Goal: Task Accomplishment & Management: Use online tool/utility

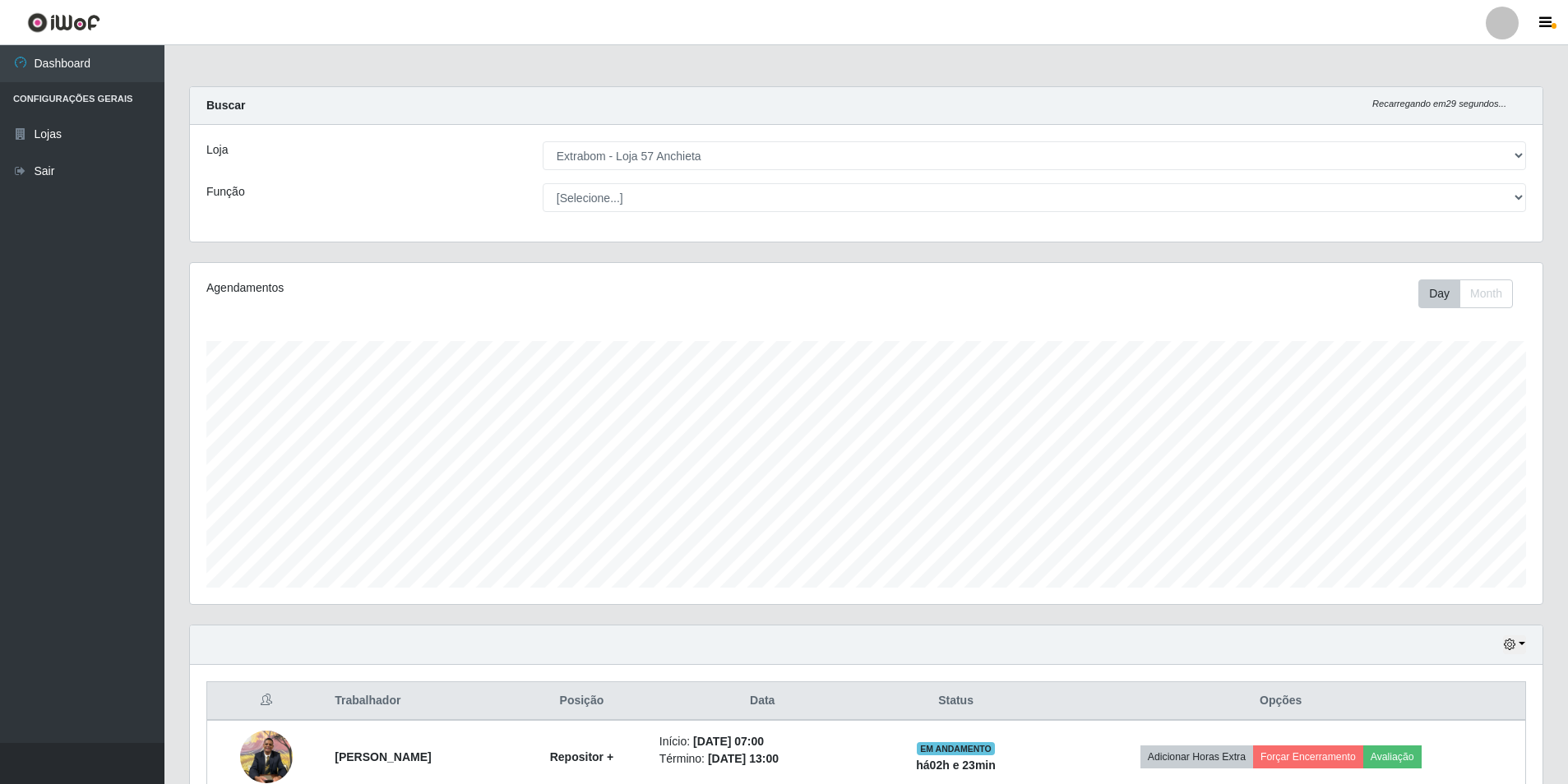
select select "470"
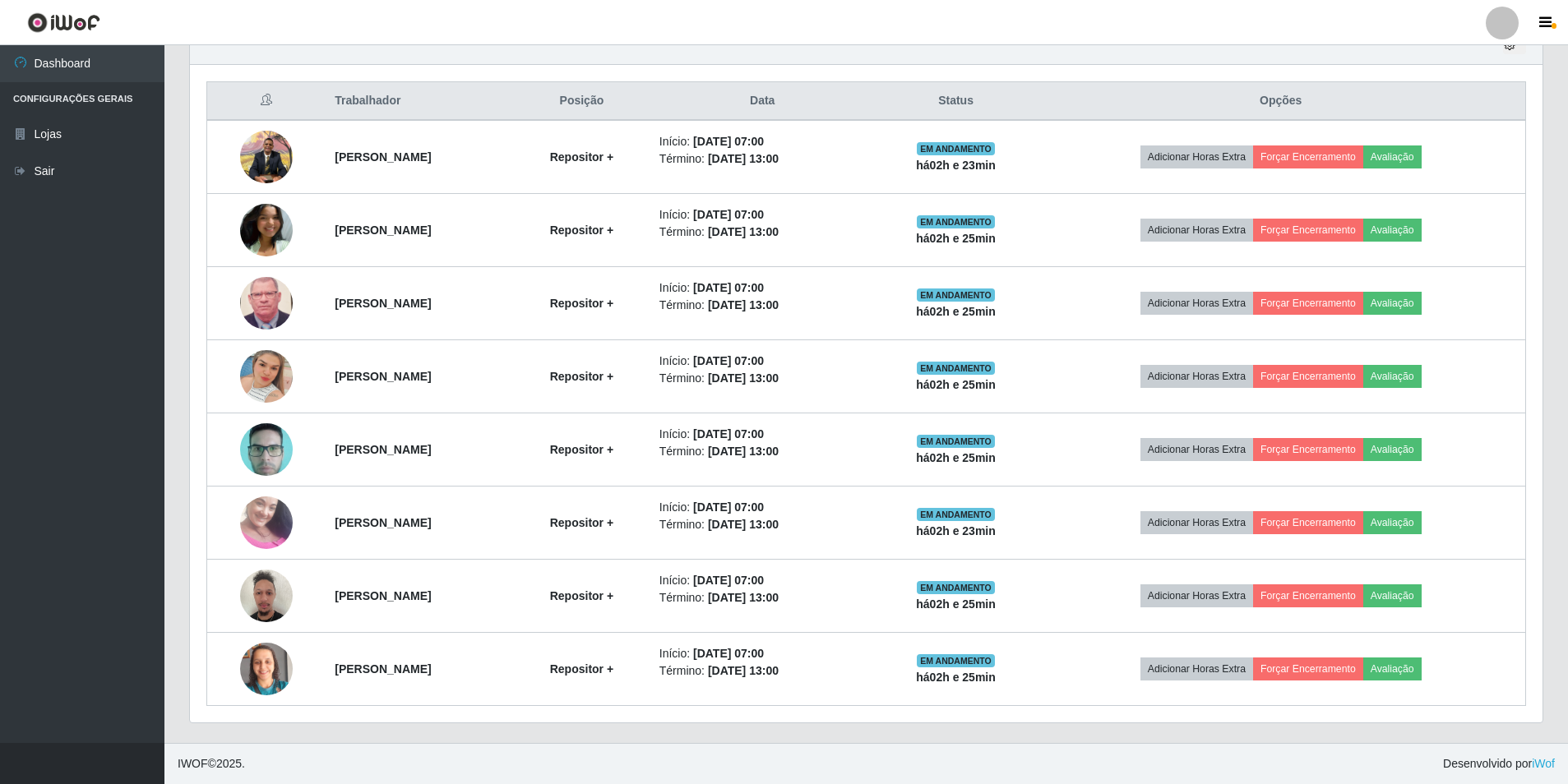
scroll to position [341, 1353]
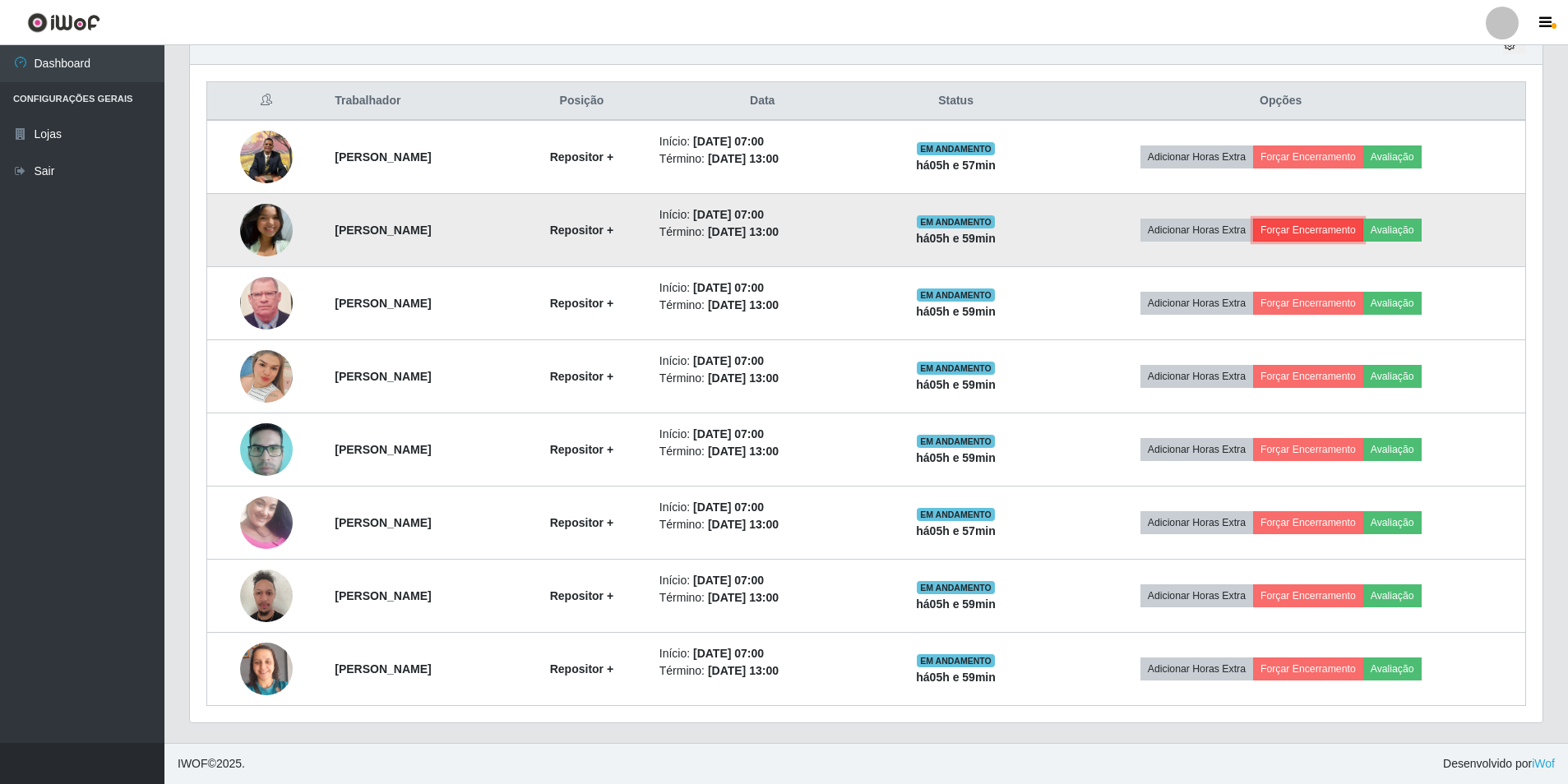
click at [1317, 223] on button "Forçar Encerramento" at bounding box center [1308, 230] width 111 height 23
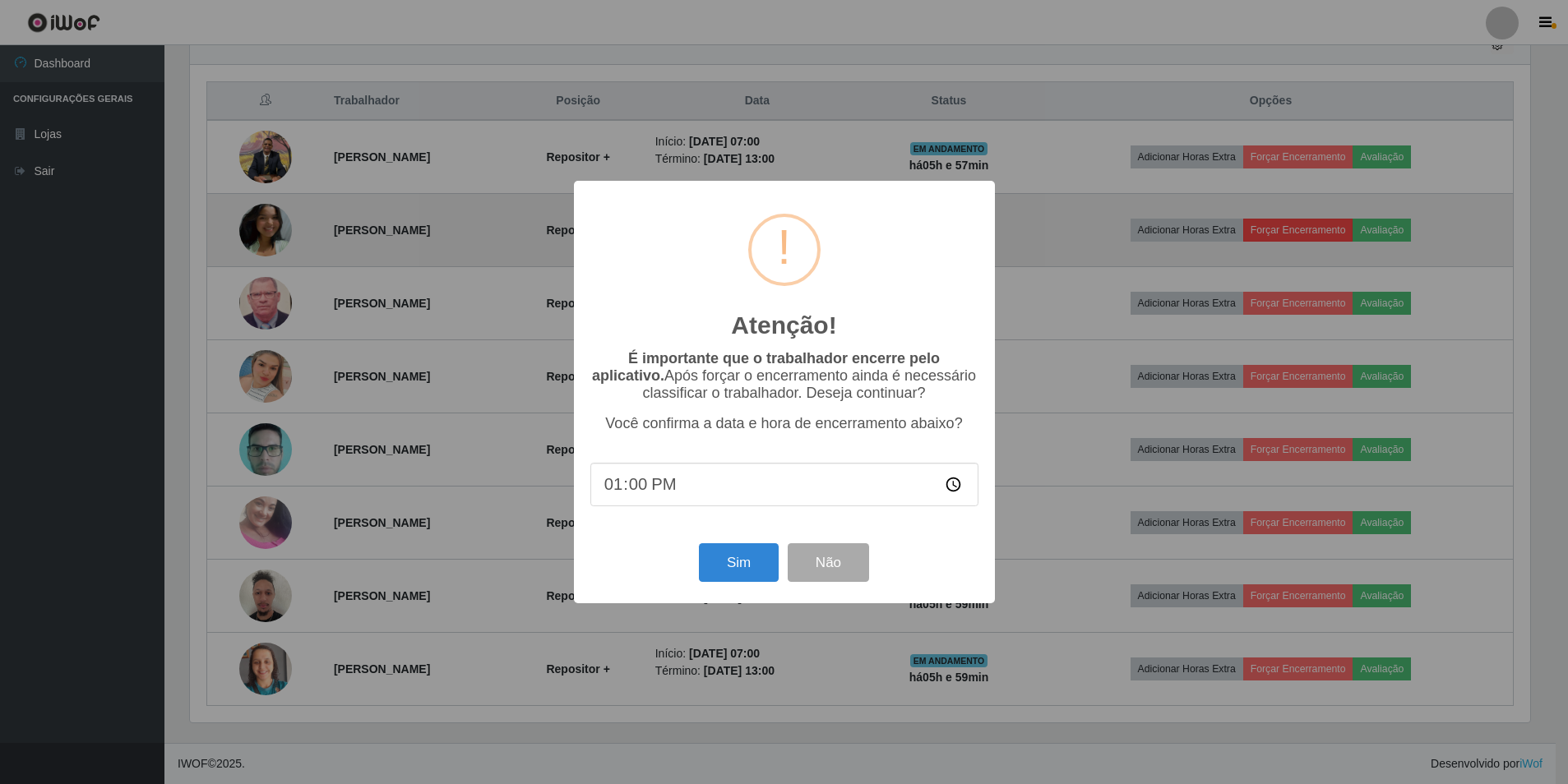
scroll to position [341, 1344]
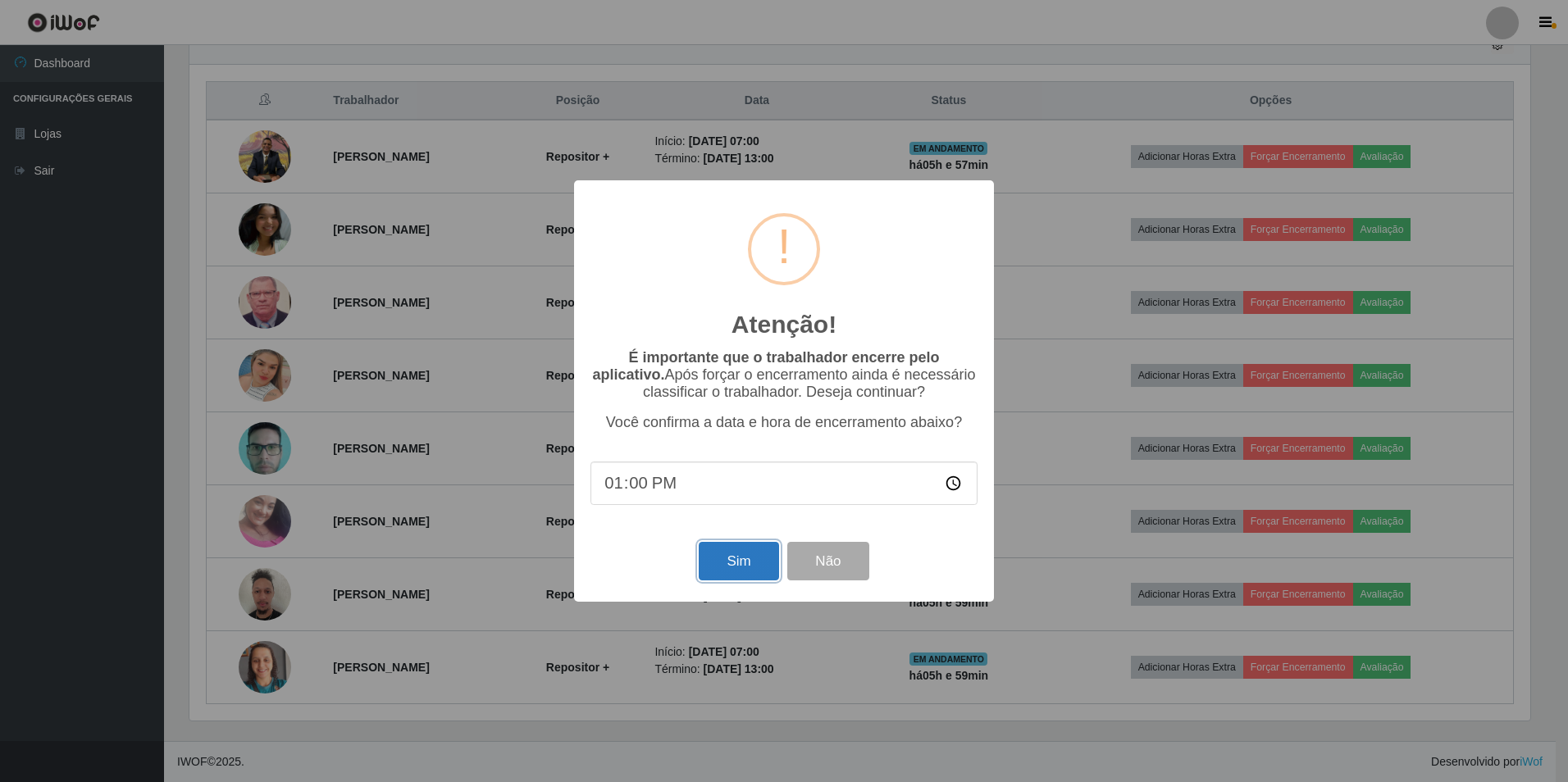
click at [749, 560] on button "Sim" at bounding box center [738, 561] width 79 height 39
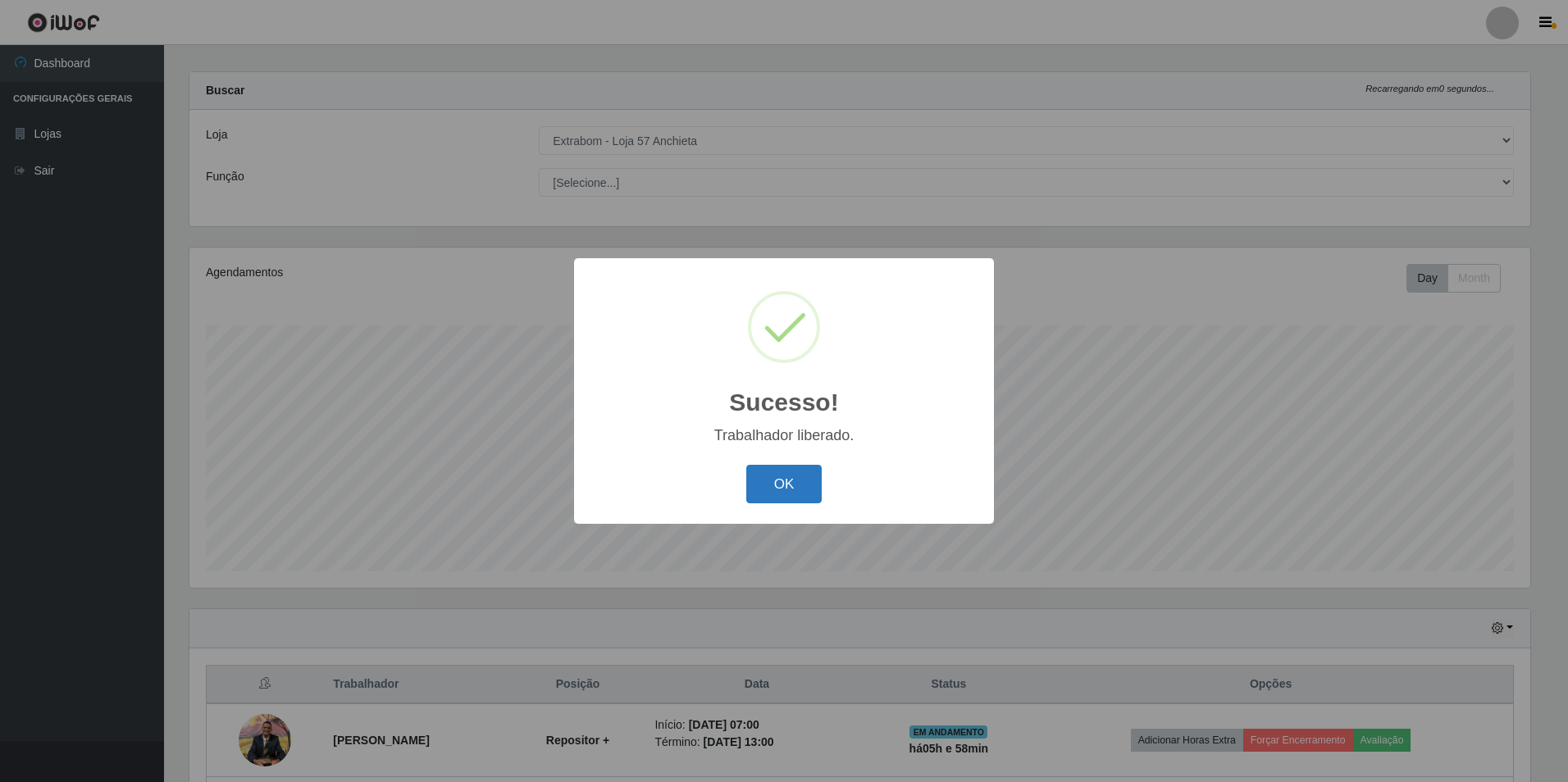
click at [793, 491] on button "OK" at bounding box center [784, 484] width 77 height 39
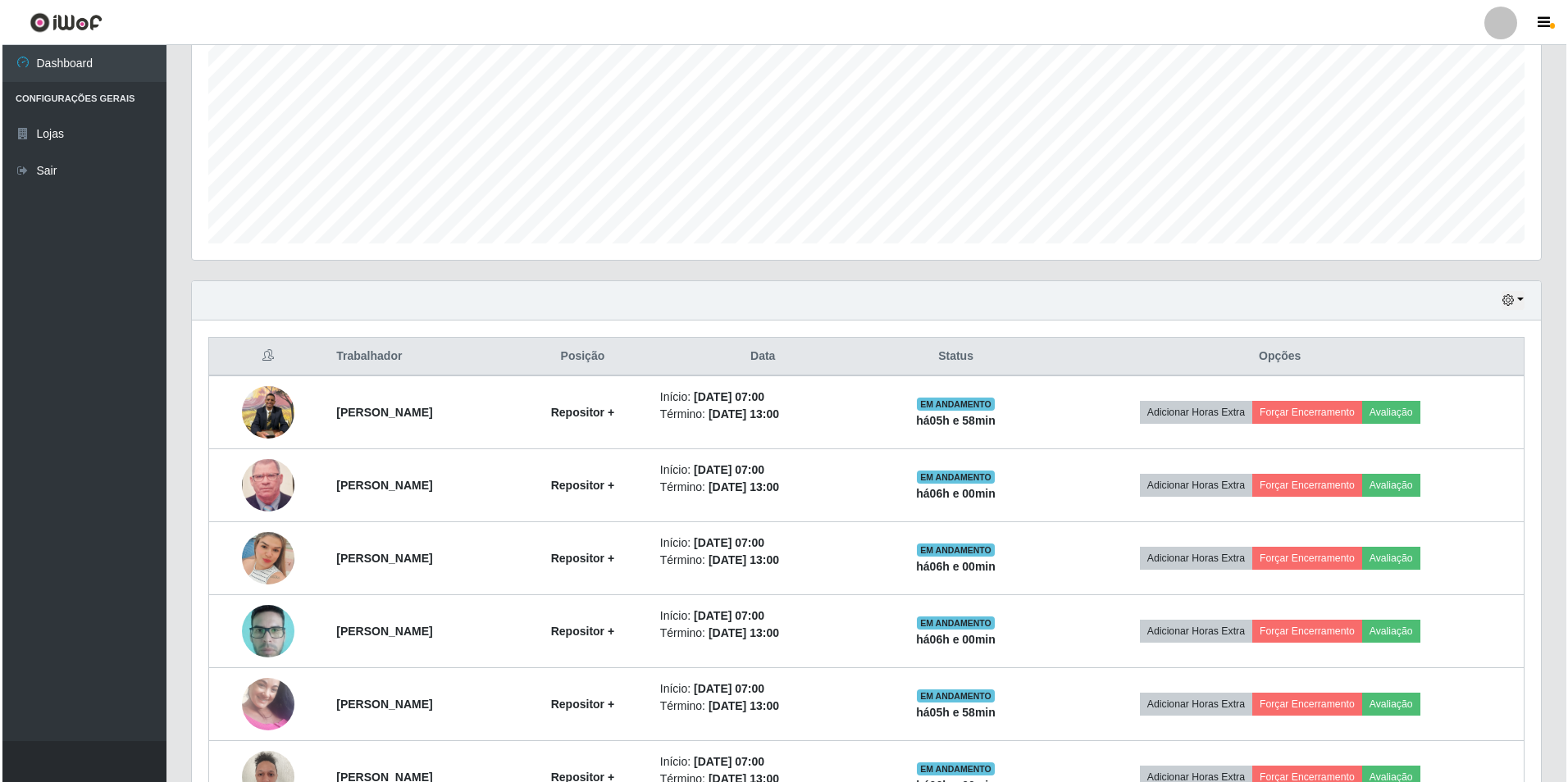
scroll to position [424, 0]
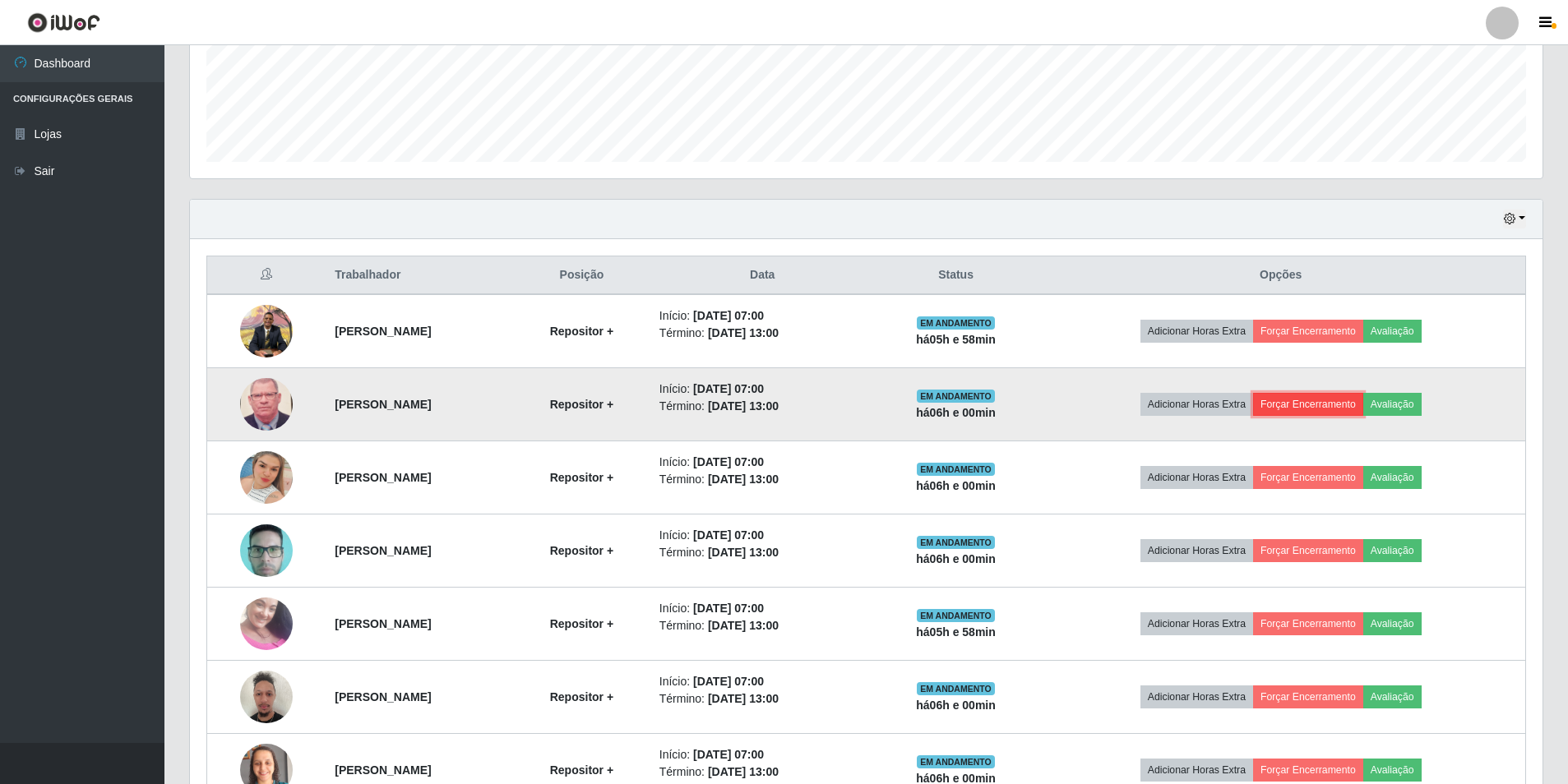
click at [1330, 407] on button "Forçar Encerramento" at bounding box center [1308, 403] width 111 height 23
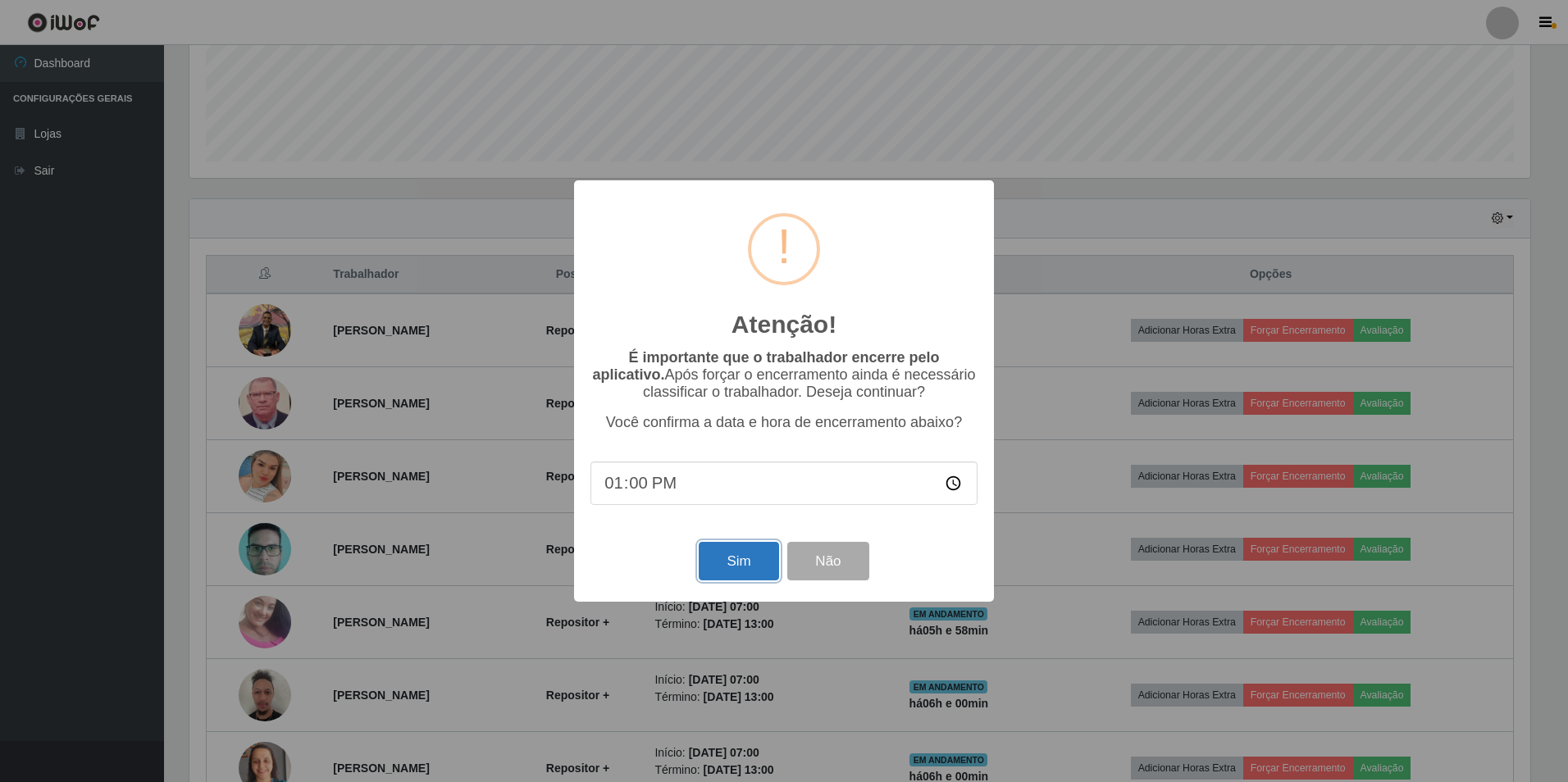
click at [722, 566] on button "Sim" at bounding box center [738, 561] width 79 height 39
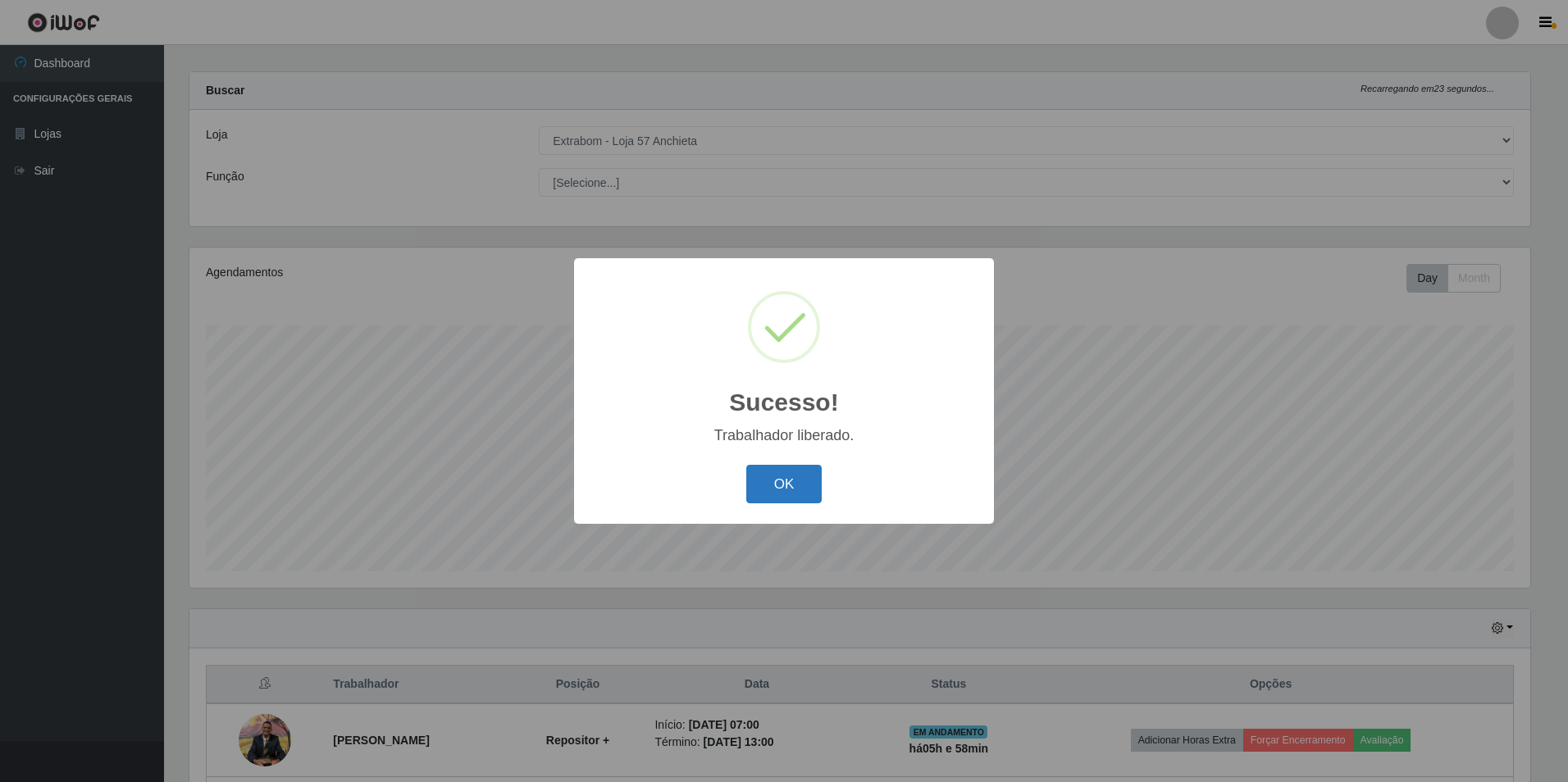
click at [774, 495] on button "OK" at bounding box center [784, 484] width 77 height 39
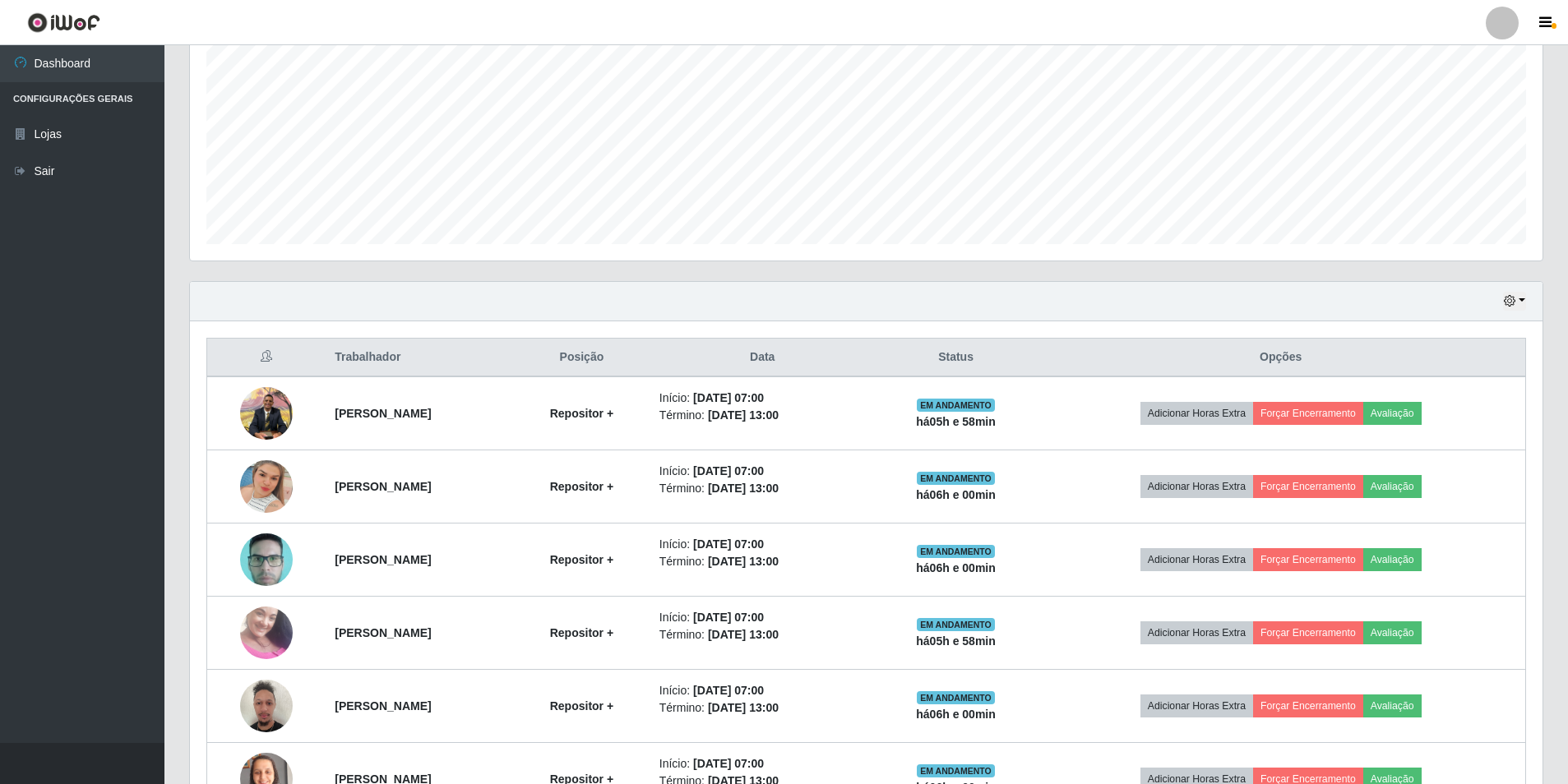
scroll to position [425, 0]
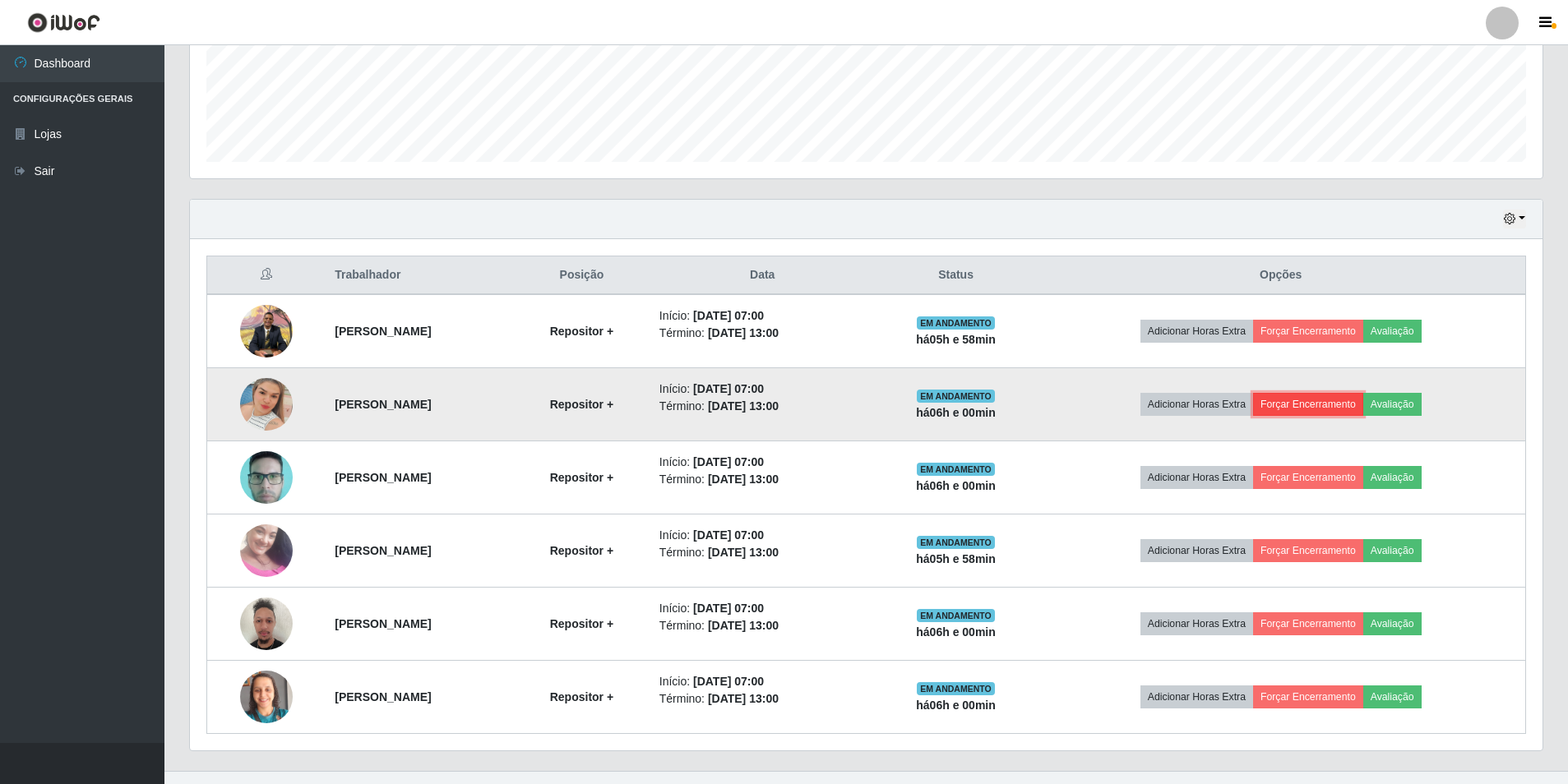
click at [1318, 397] on button "Forçar Encerramento" at bounding box center [1308, 403] width 111 height 23
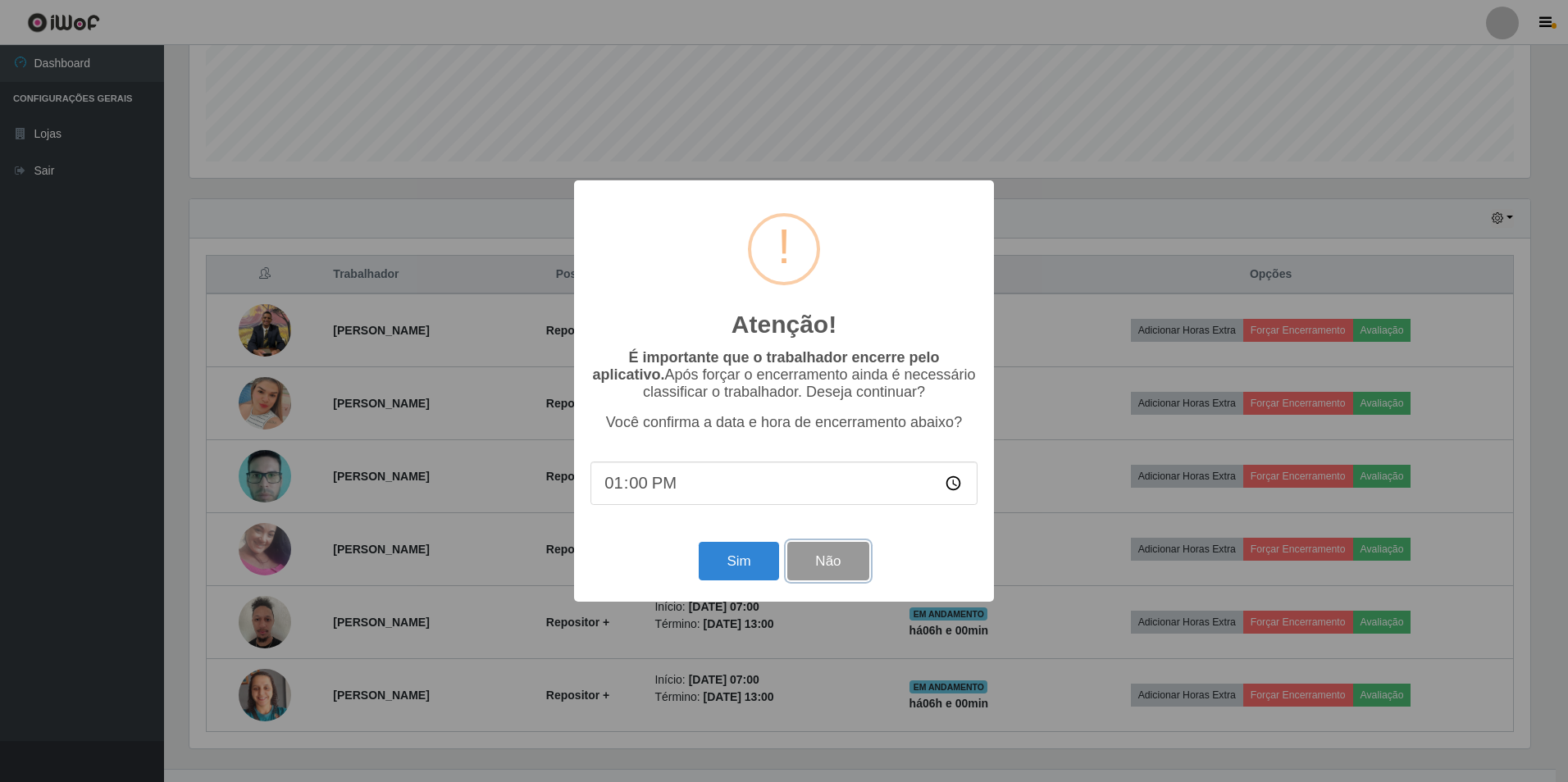
click at [829, 560] on button "Não" at bounding box center [828, 561] width 81 height 39
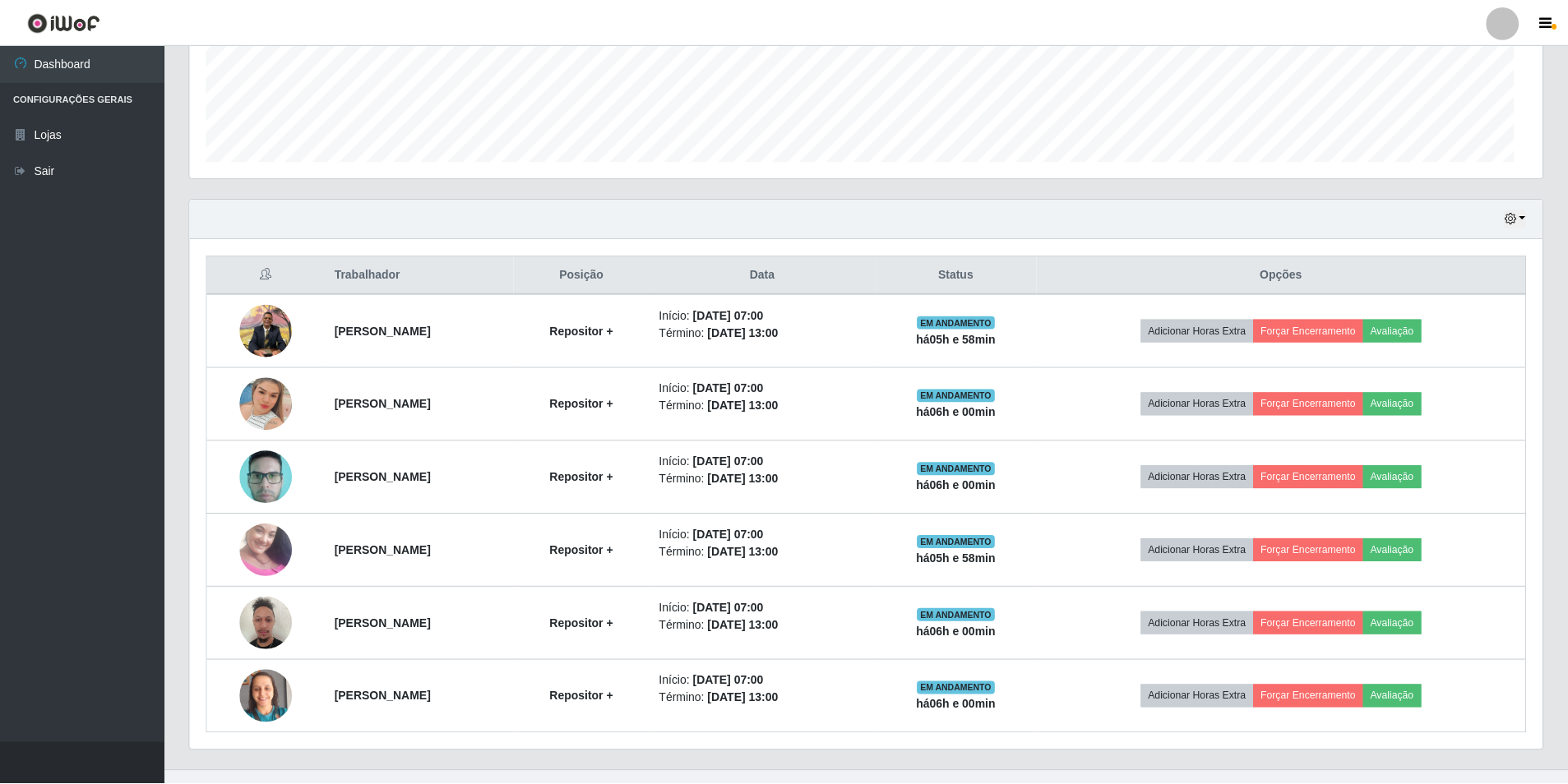
scroll to position [341, 1353]
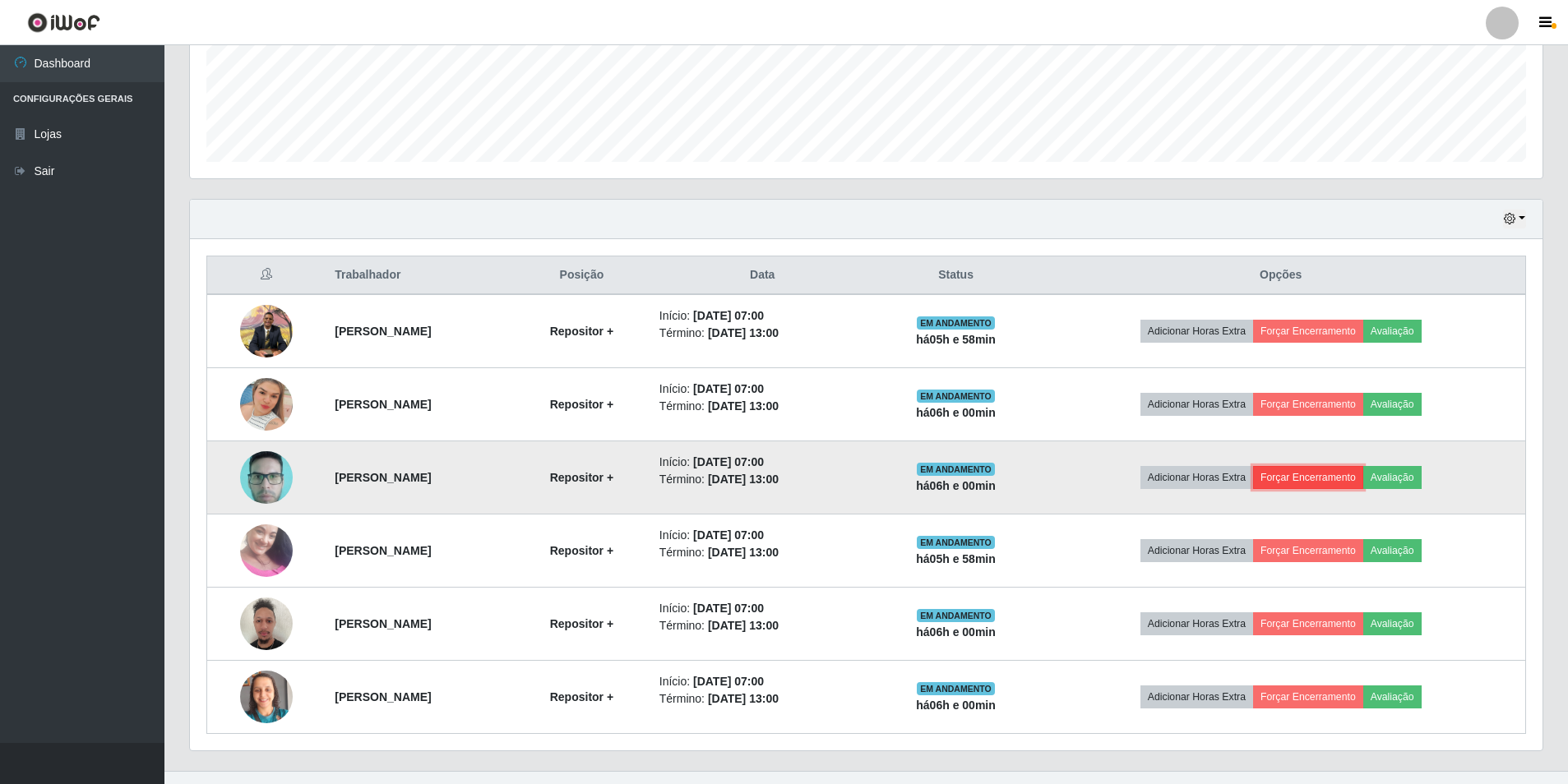
click at [1302, 475] on button "Forçar Encerramento" at bounding box center [1308, 477] width 111 height 23
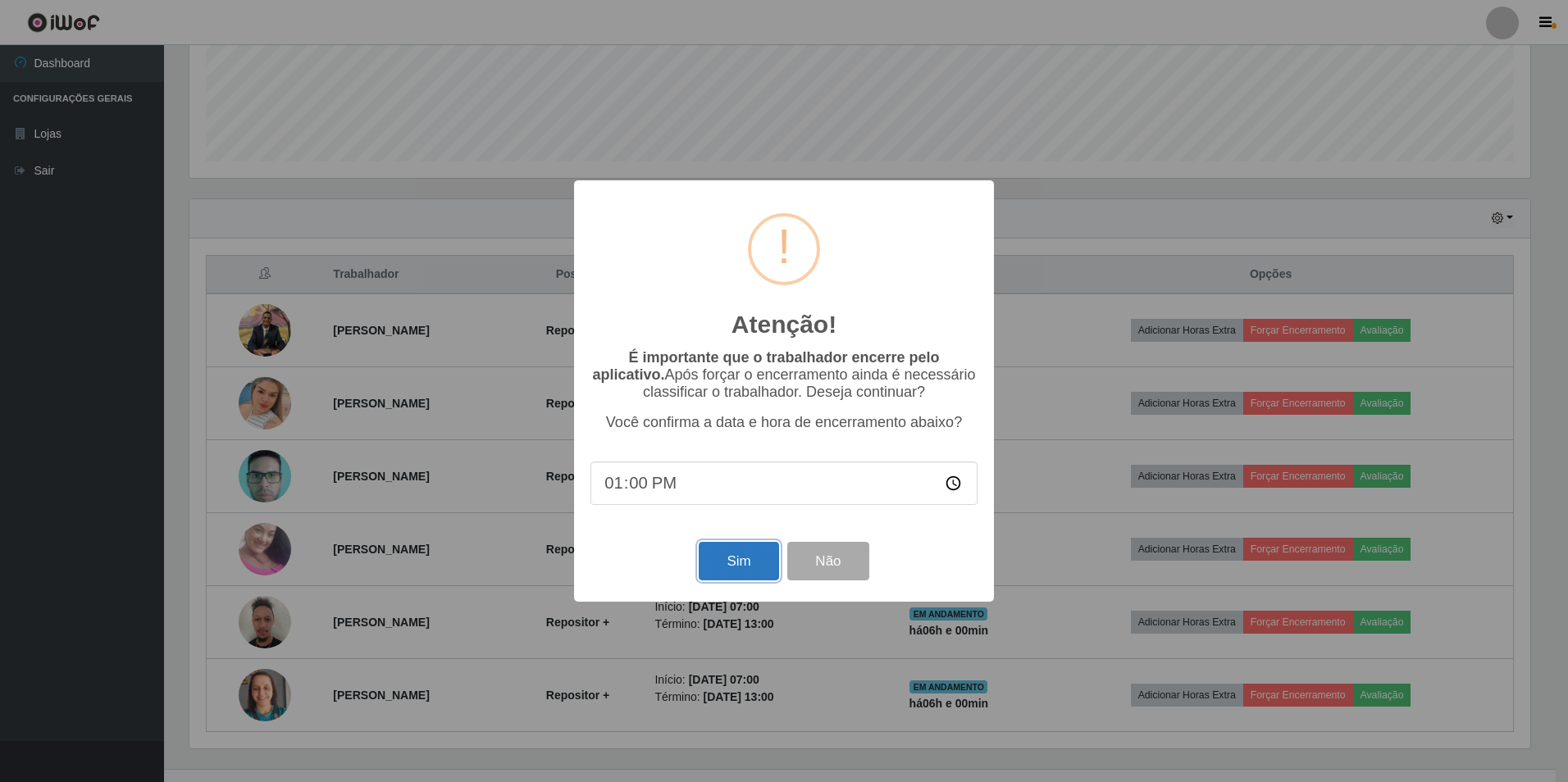
click at [743, 569] on button "Sim" at bounding box center [738, 561] width 79 height 39
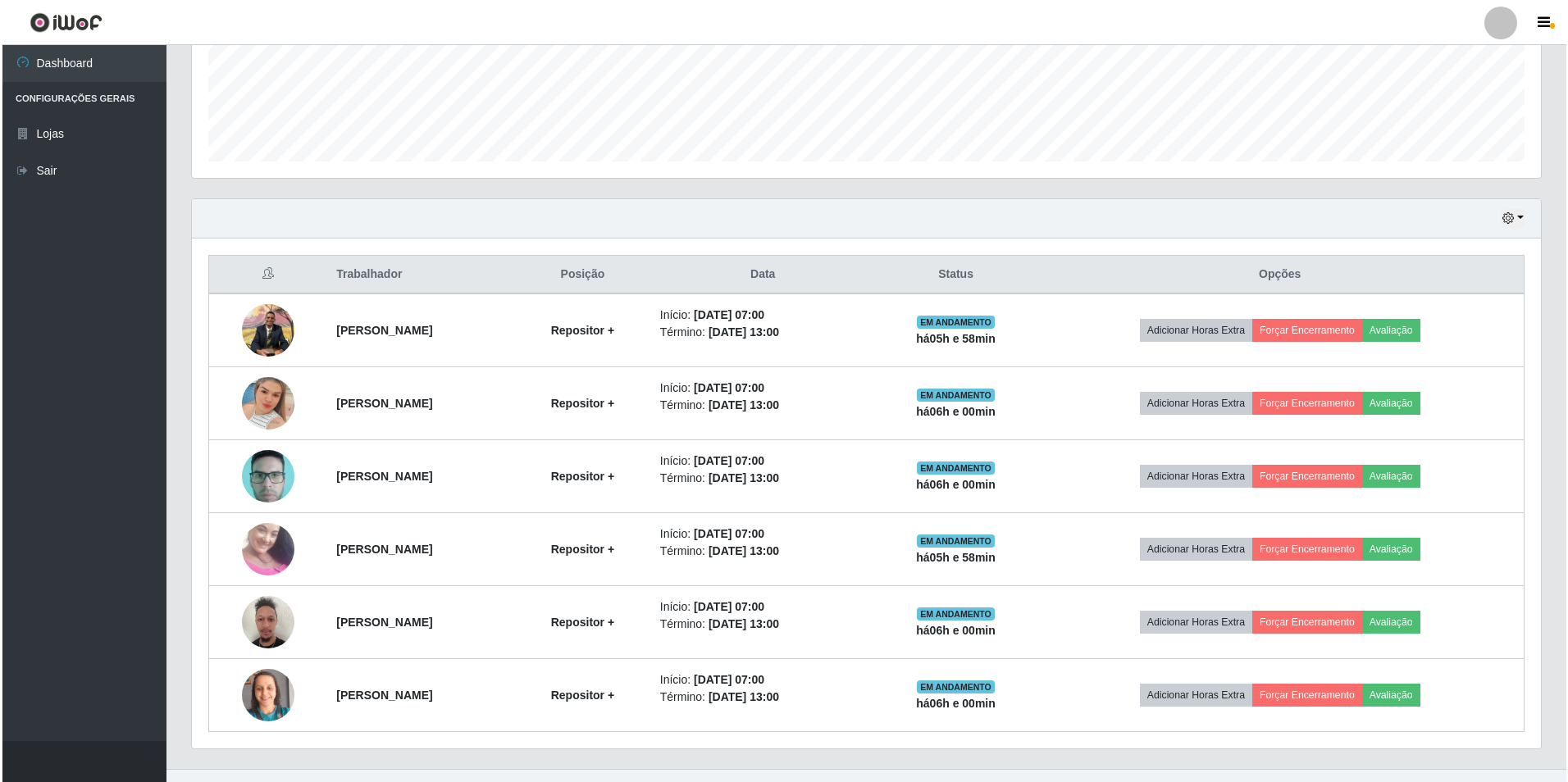
scroll to position [0, 0]
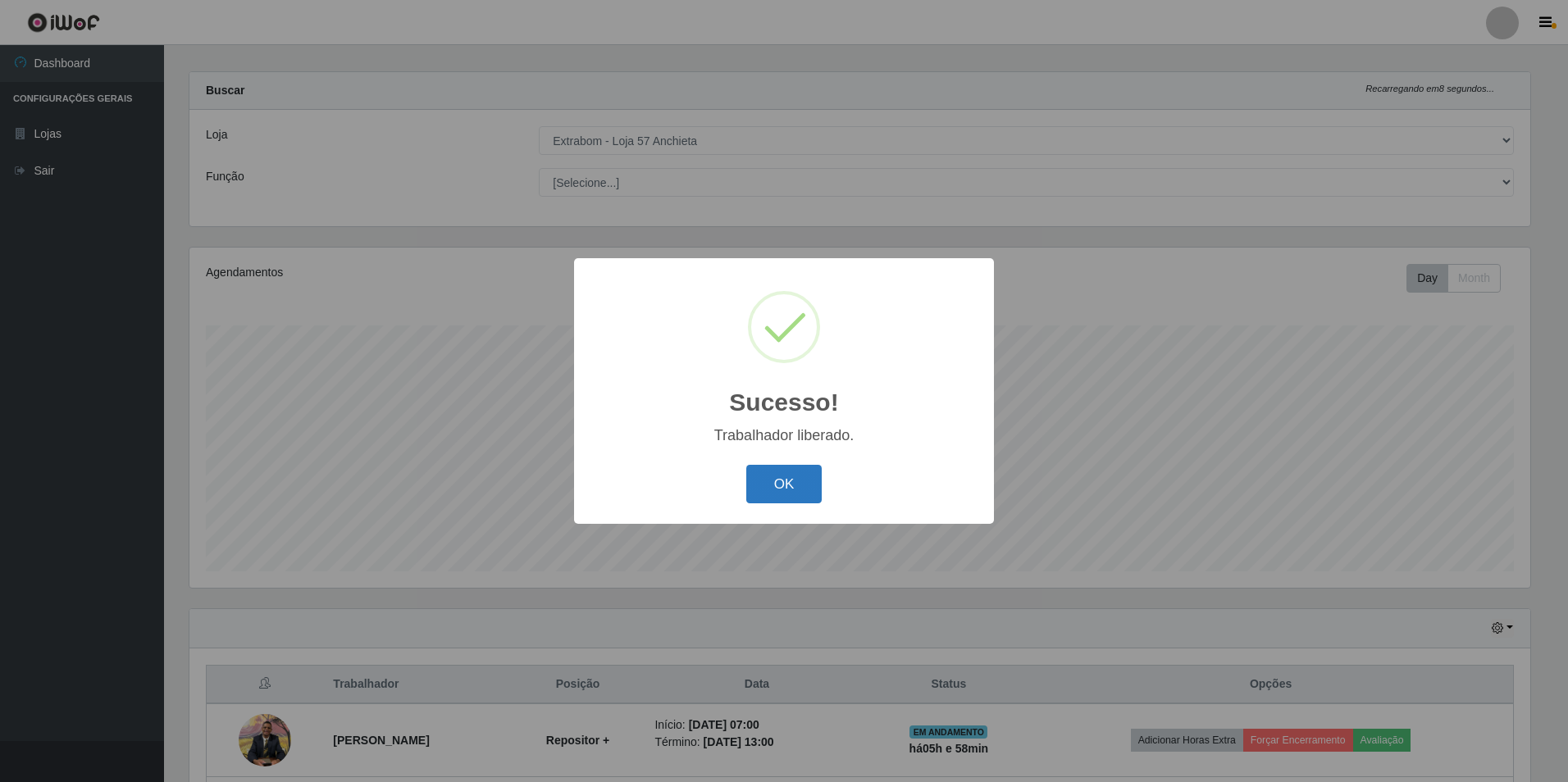
click at [767, 493] on button "OK" at bounding box center [784, 484] width 77 height 39
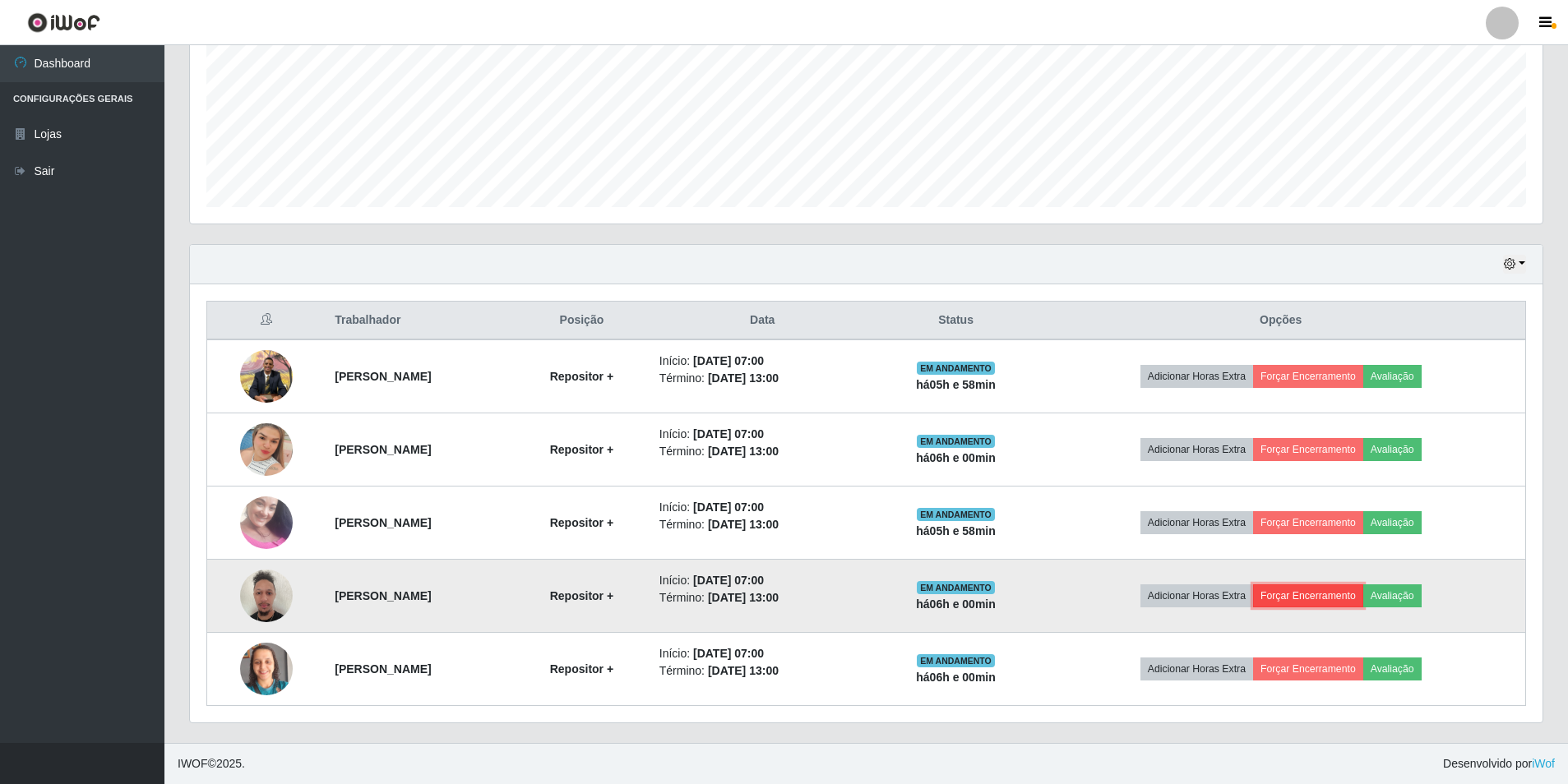
click at [1348, 593] on button "Forçar Encerramento" at bounding box center [1308, 596] width 111 height 23
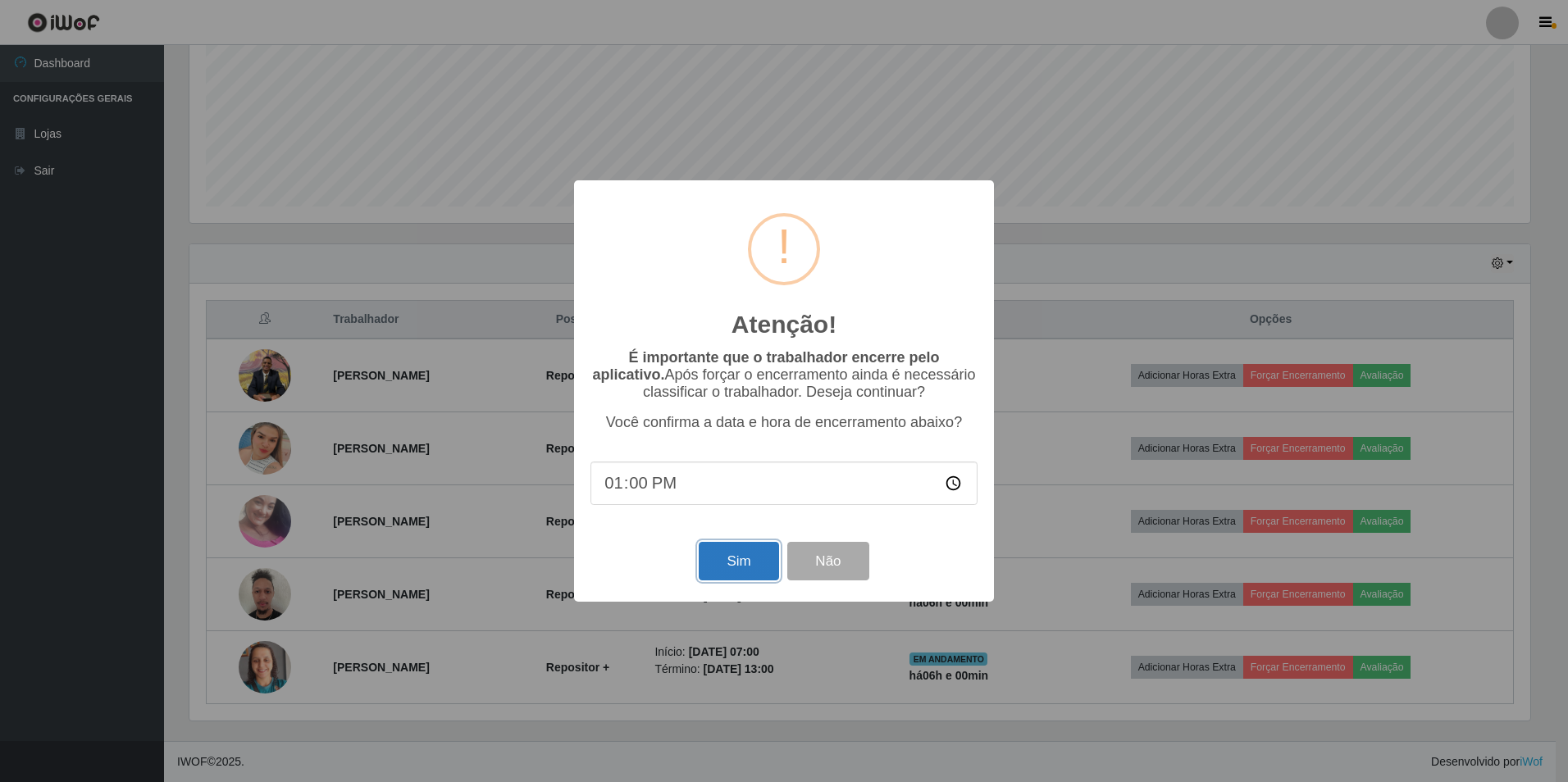
click at [730, 570] on button "Sim" at bounding box center [738, 561] width 79 height 39
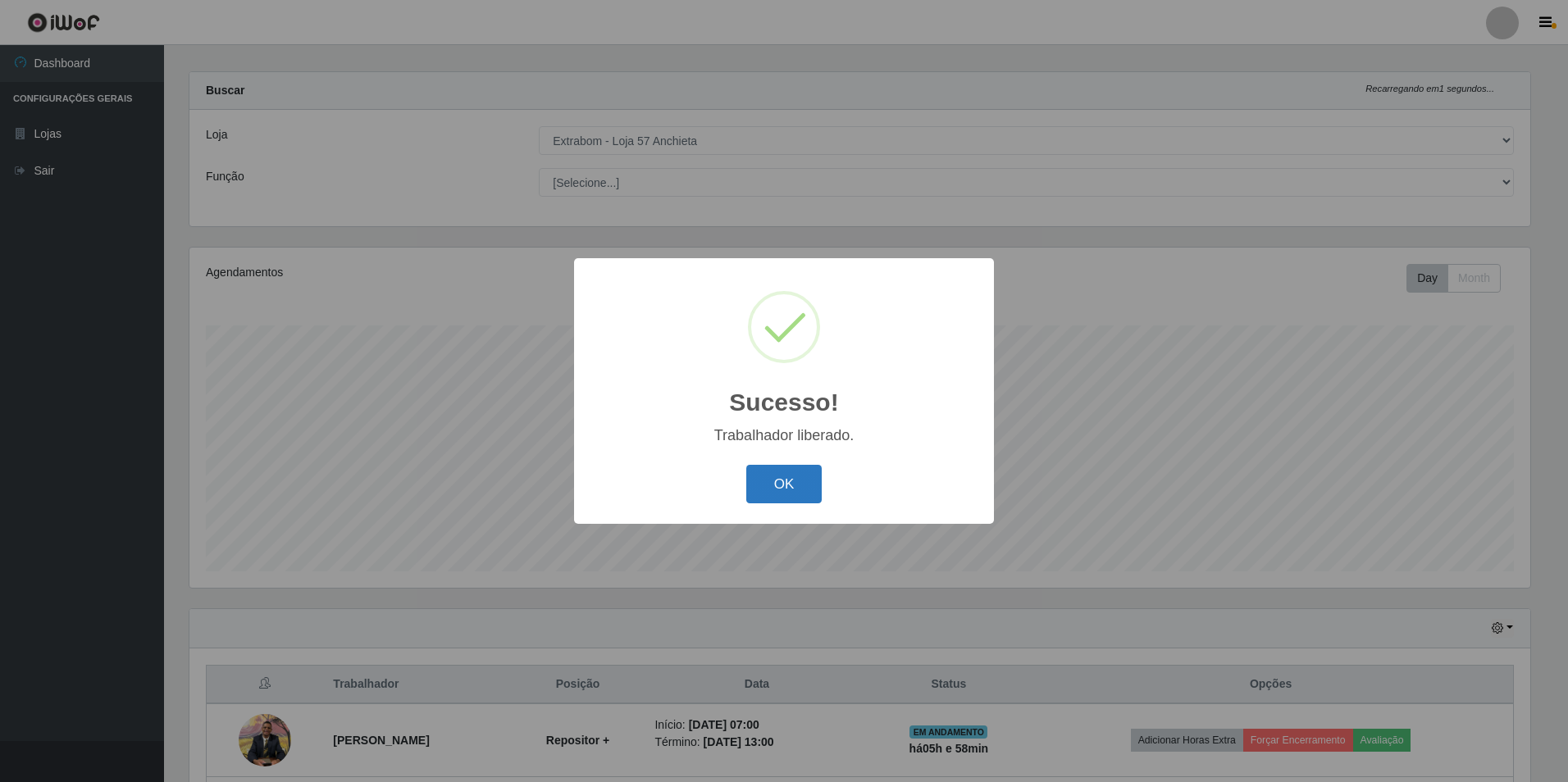
click at [775, 483] on button "OK" at bounding box center [784, 484] width 77 height 39
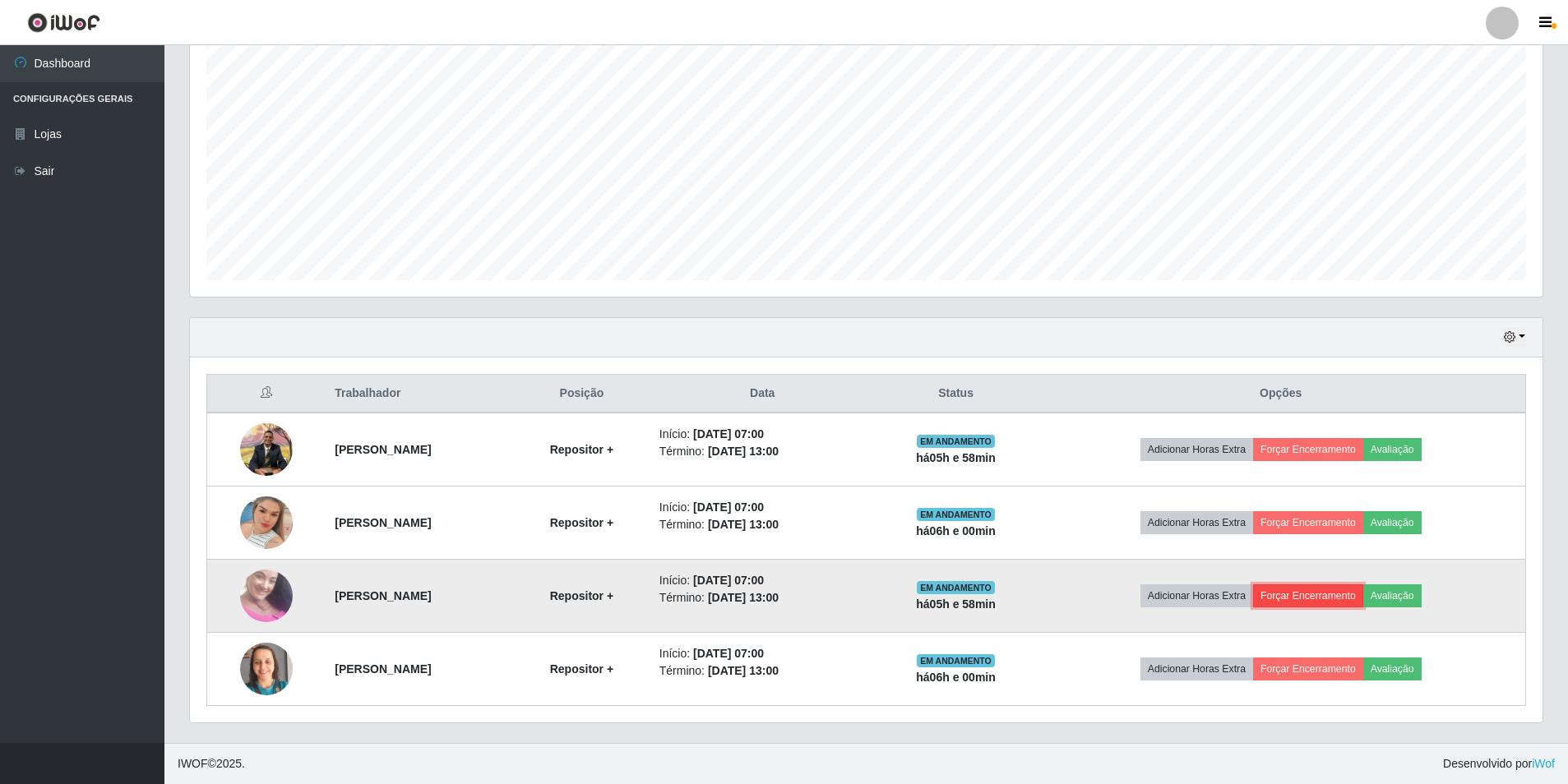
click at [1335, 593] on button "Forçar Encerramento" at bounding box center [1308, 596] width 111 height 23
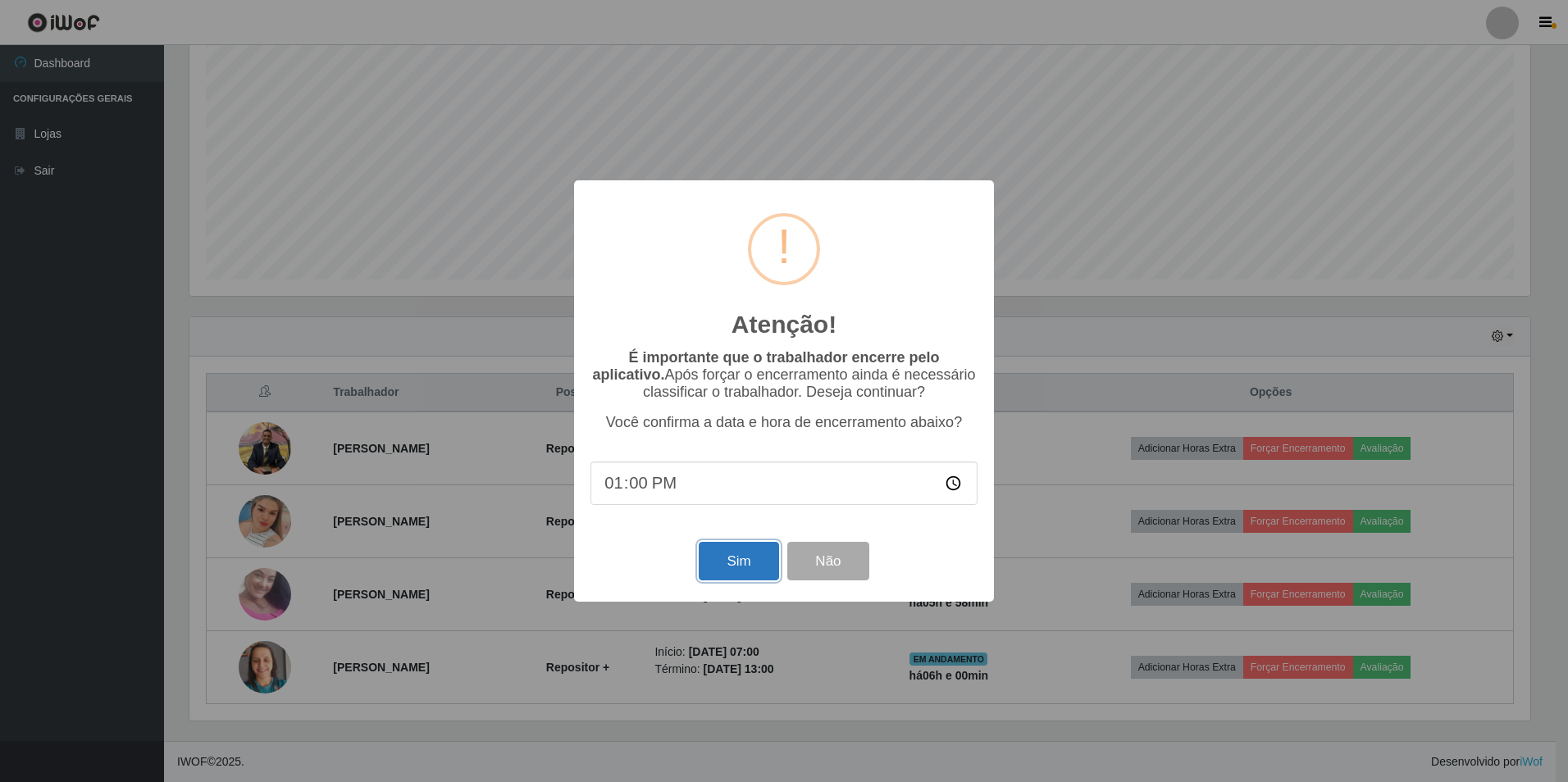
click at [723, 561] on button "Sim" at bounding box center [738, 561] width 79 height 39
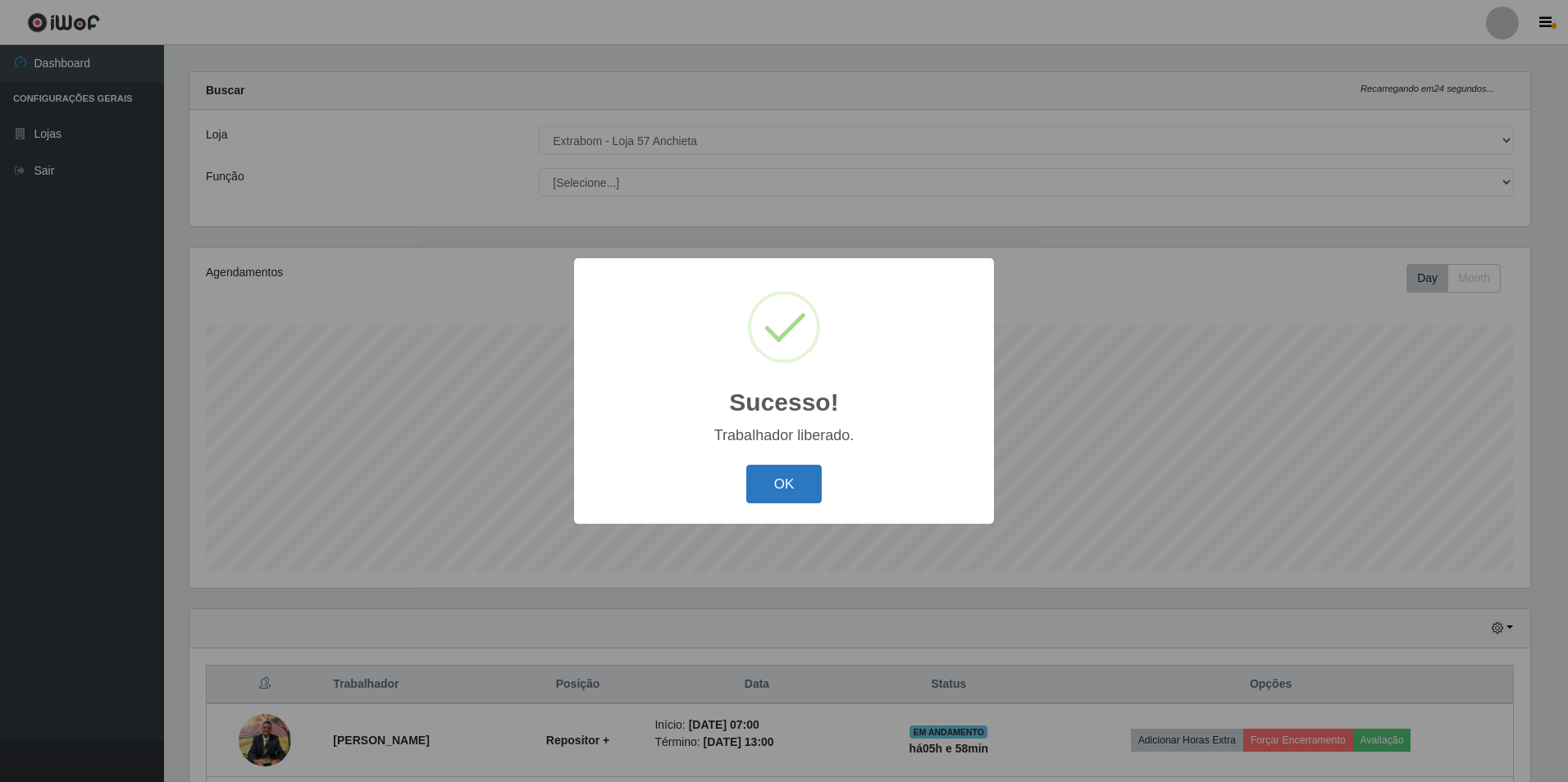
click at [810, 501] on button "OK" at bounding box center [784, 484] width 77 height 39
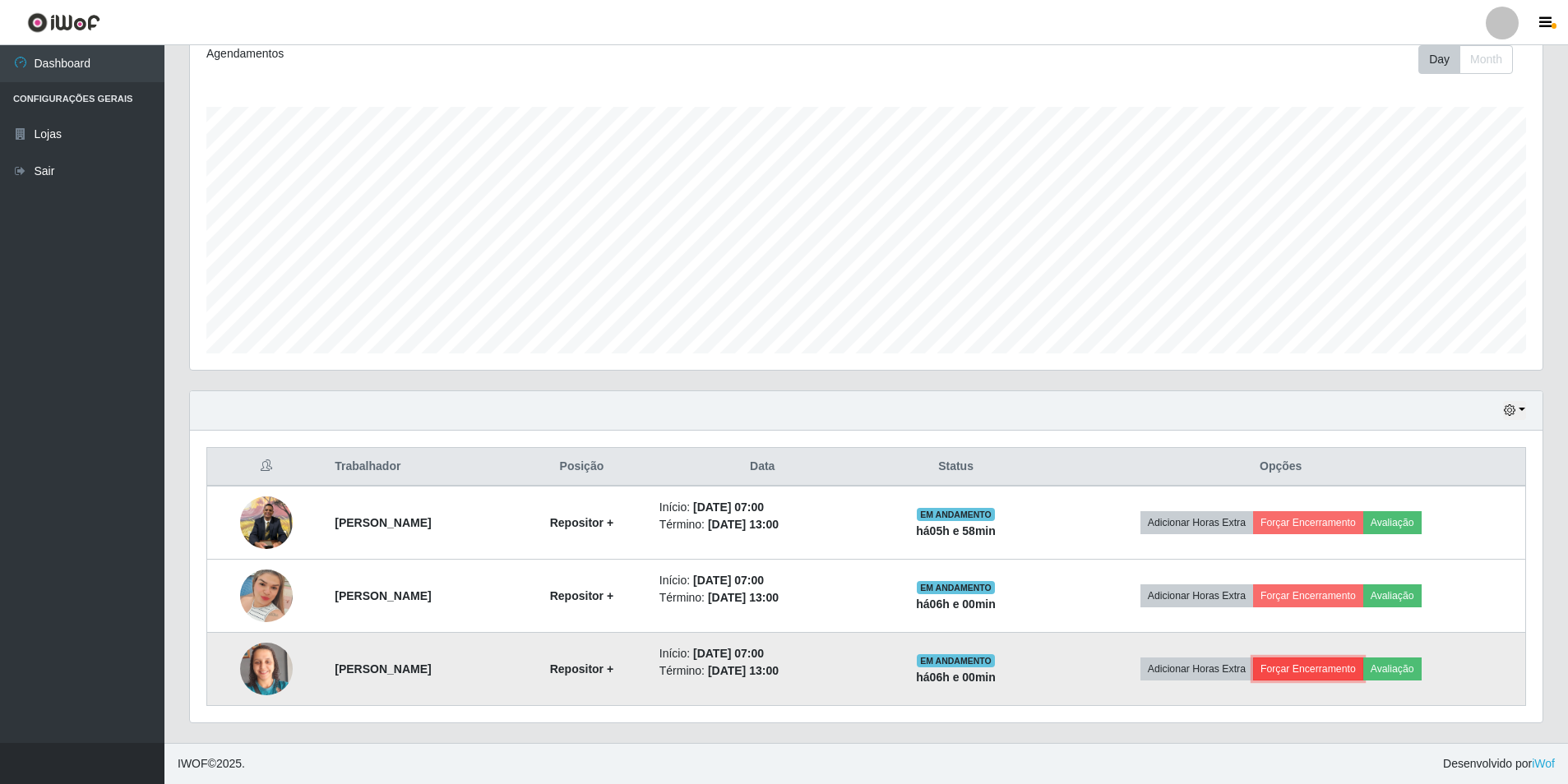
click at [1344, 667] on button "Forçar Encerramento" at bounding box center [1308, 668] width 111 height 23
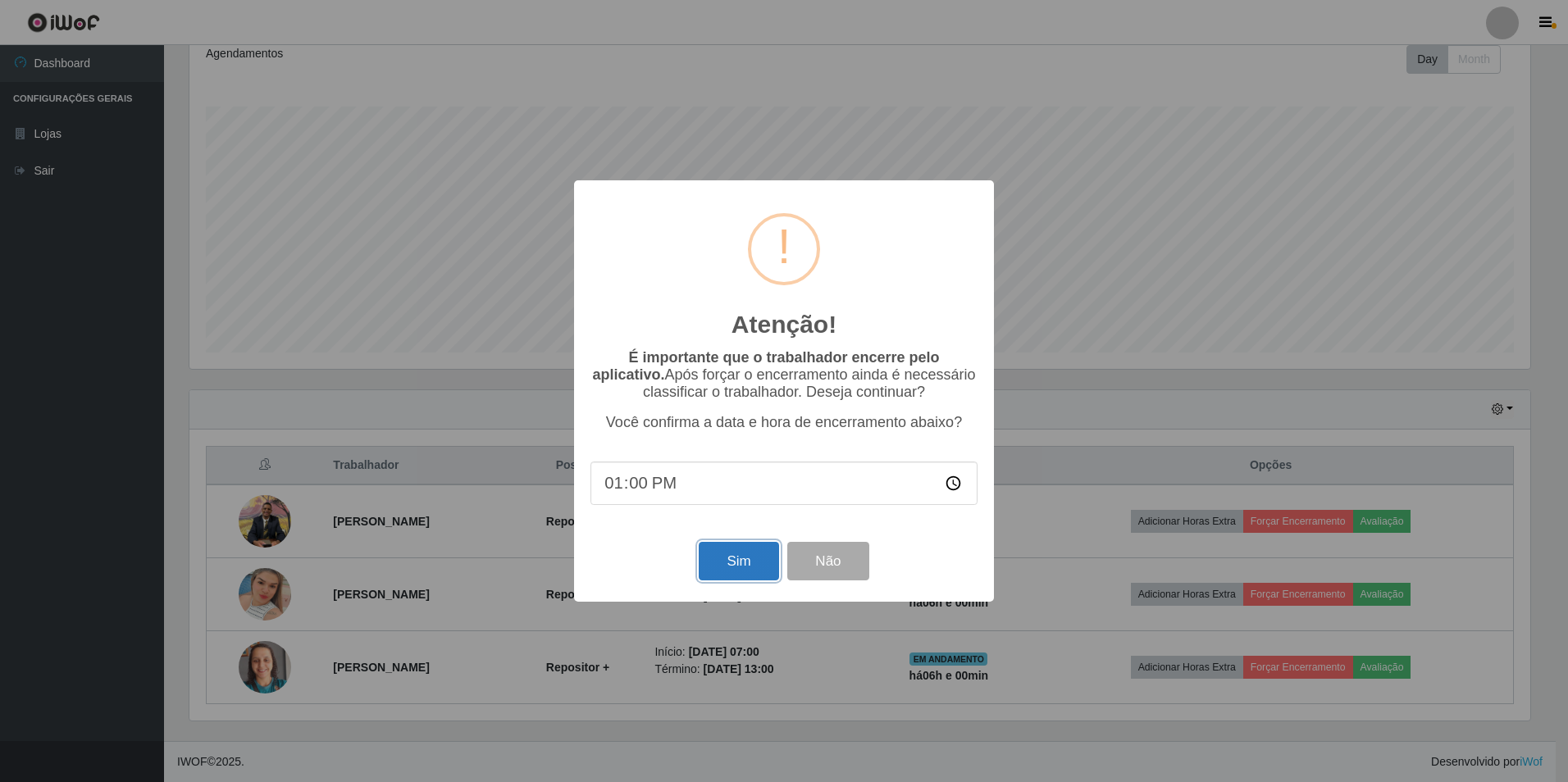
click at [749, 572] on button "Sim" at bounding box center [738, 561] width 79 height 39
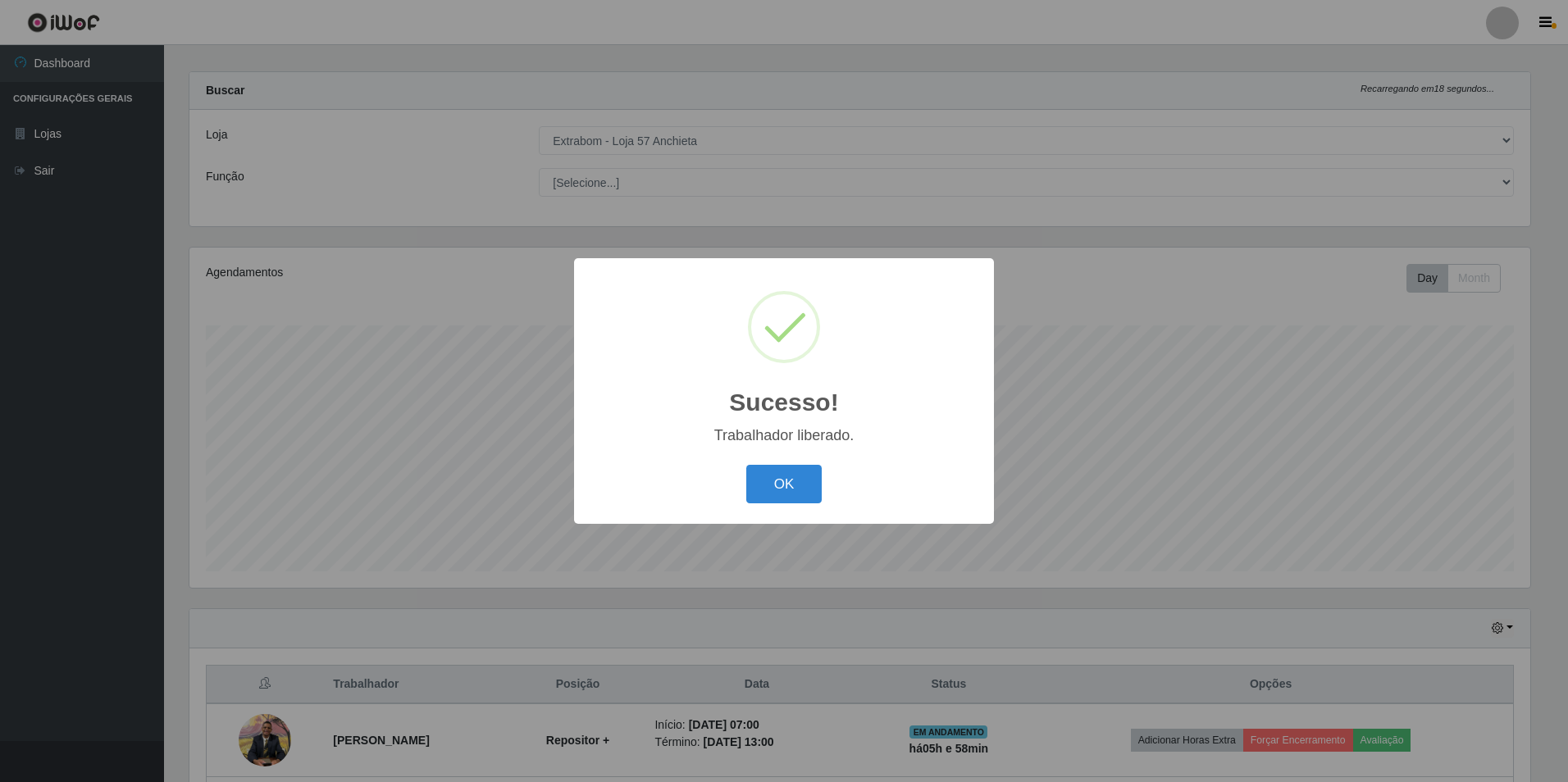
click at [777, 499] on button "OK" at bounding box center [784, 484] width 77 height 39
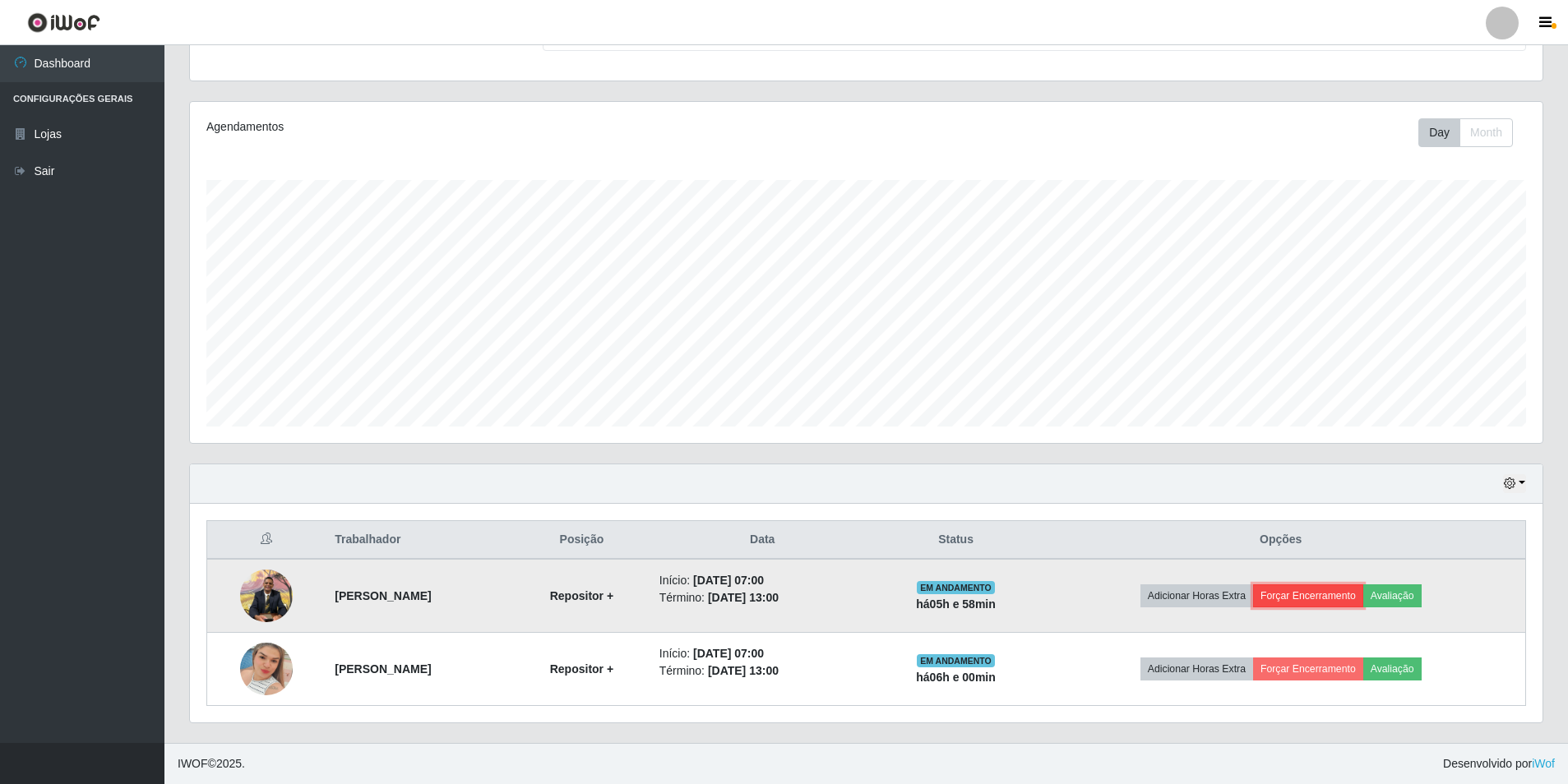
click at [1363, 596] on button "Forçar Encerramento" at bounding box center [1308, 596] width 111 height 23
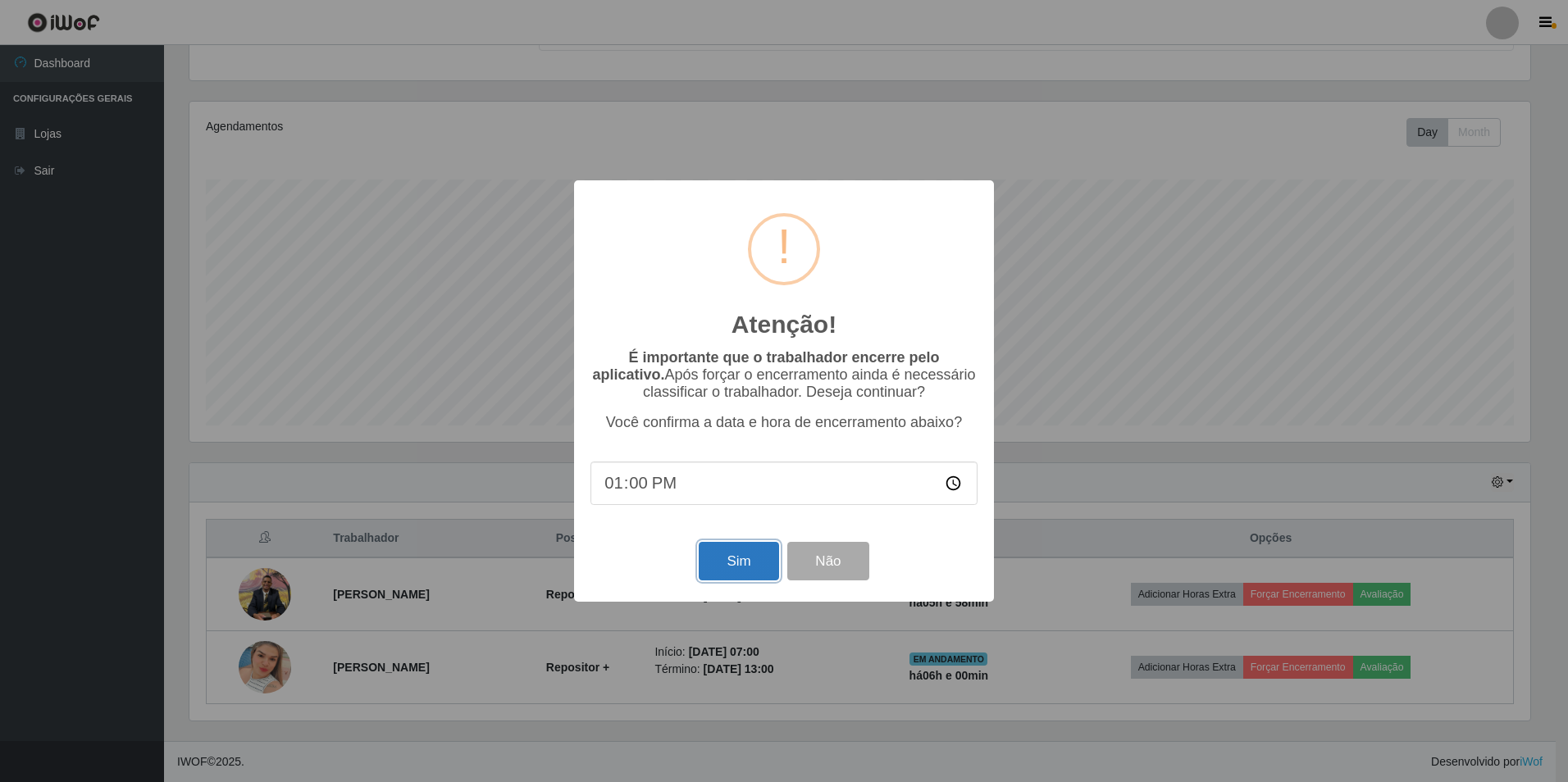
click at [749, 560] on button "Sim" at bounding box center [738, 561] width 79 height 39
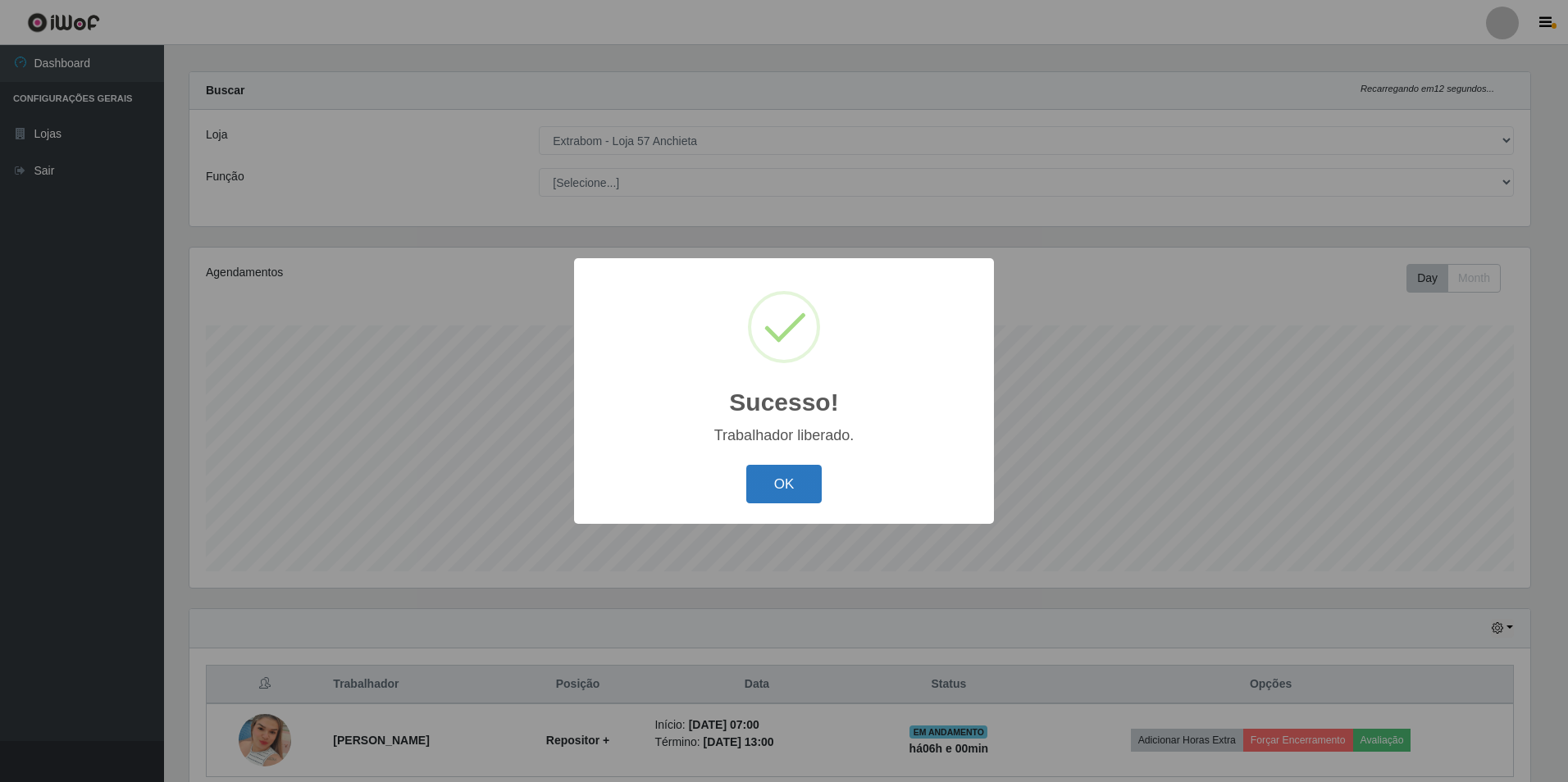
click at [796, 487] on button "OK" at bounding box center [784, 484] width 77 height 39
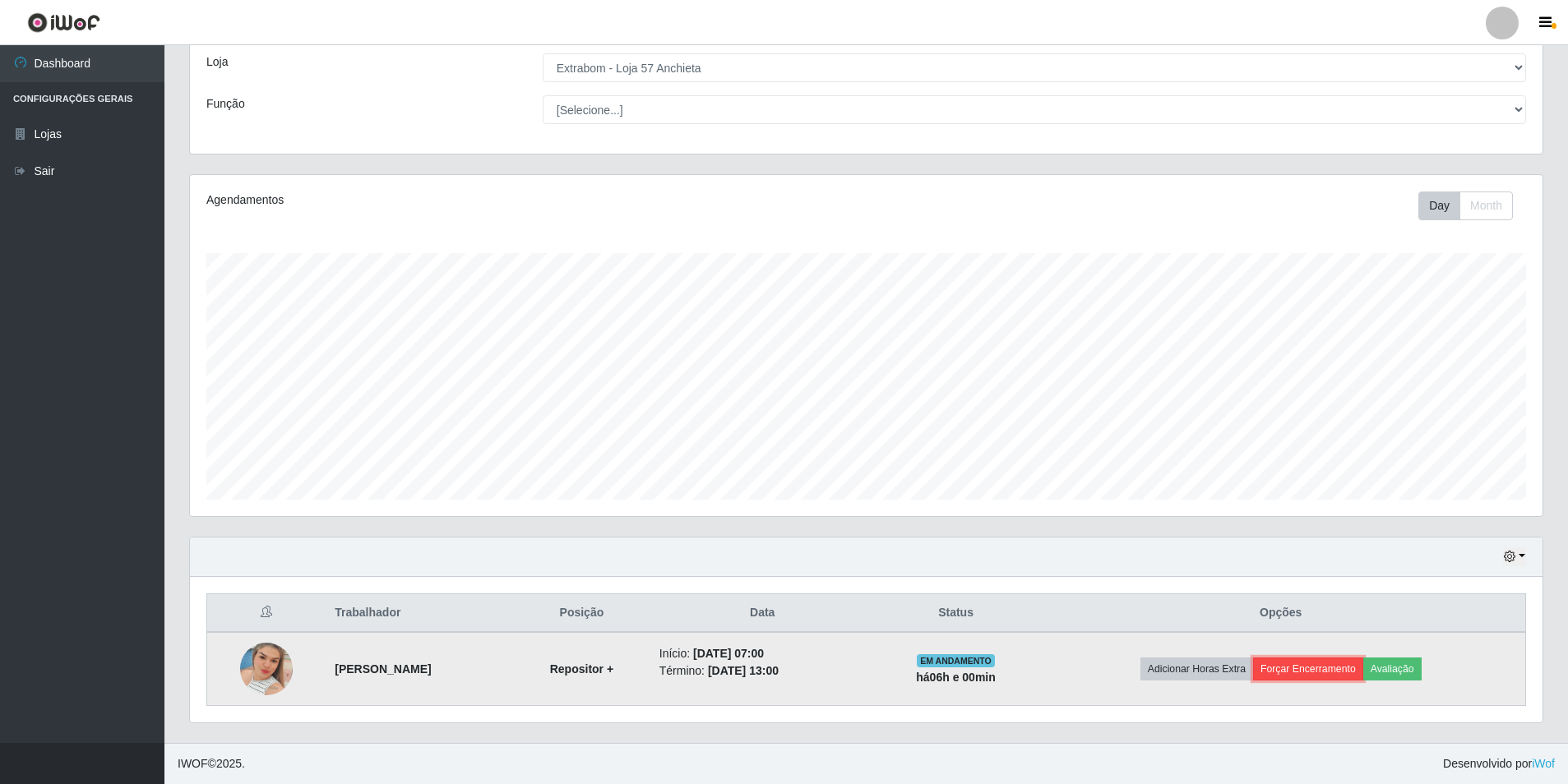
click at [1313, 663] on button "Forçar Encerramento" at bounding box center [1308, 668] width 111 height 23
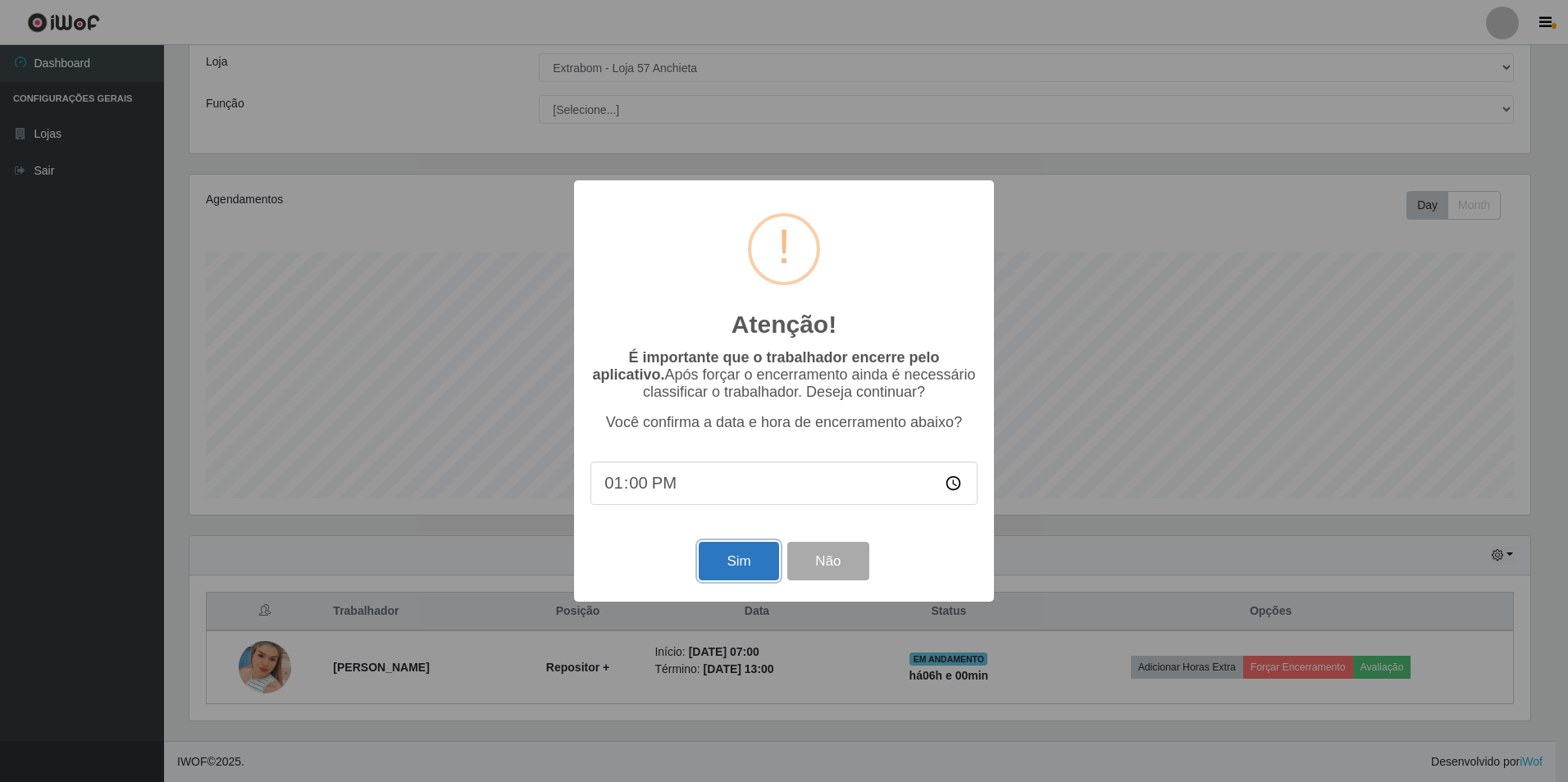
click at [734, 554] on button "Sim" at bounding box center [738, 561] width 79 height 39
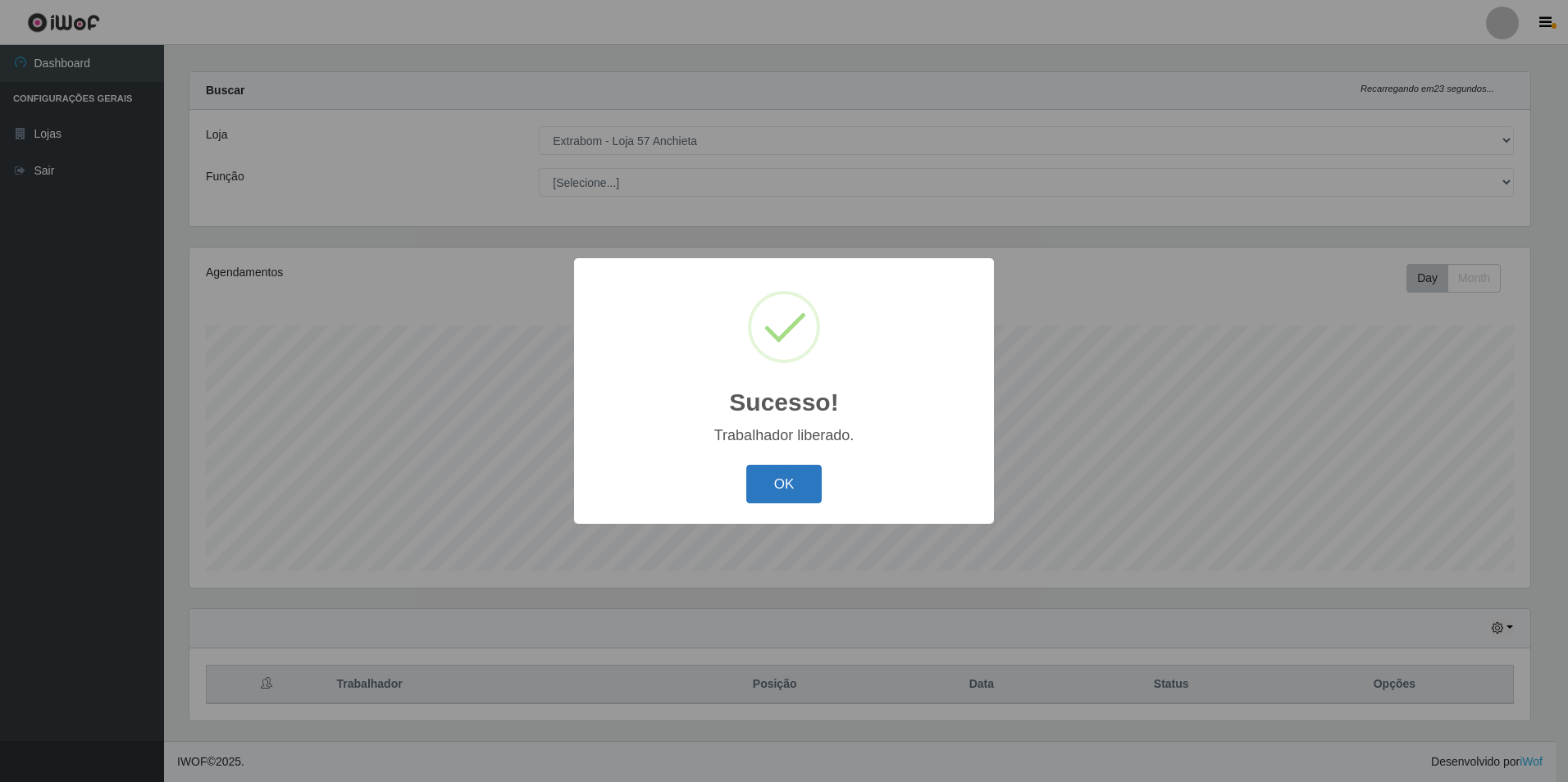
click at [767, 473] on button "OK" at bounding box center [784, 484] width 77 height 39
